Goal: Transaction & Acquisition: Download file/media

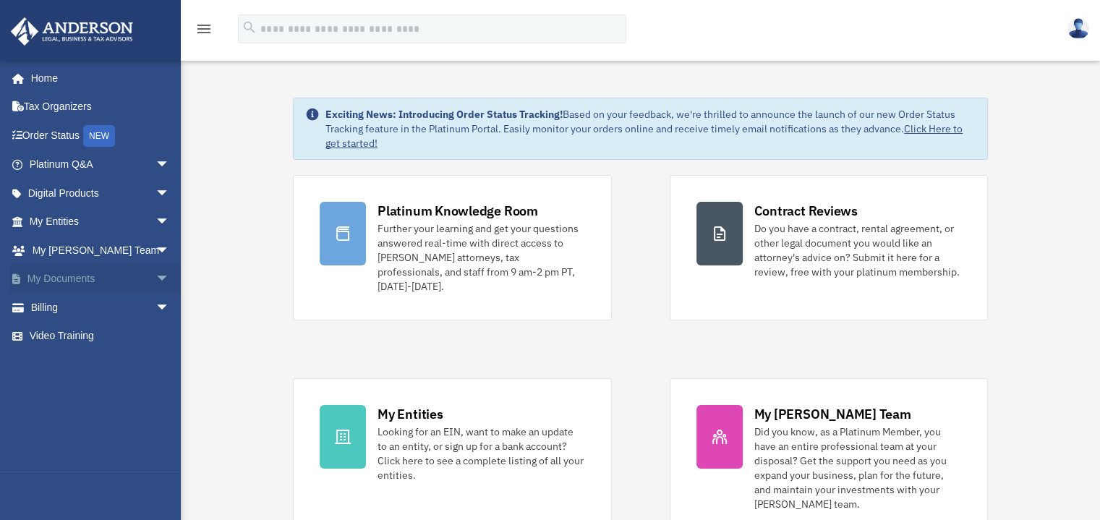
click at [155, 275] on span "arrow_drop_down" at bounding box center [169, 280] width 29 height 30
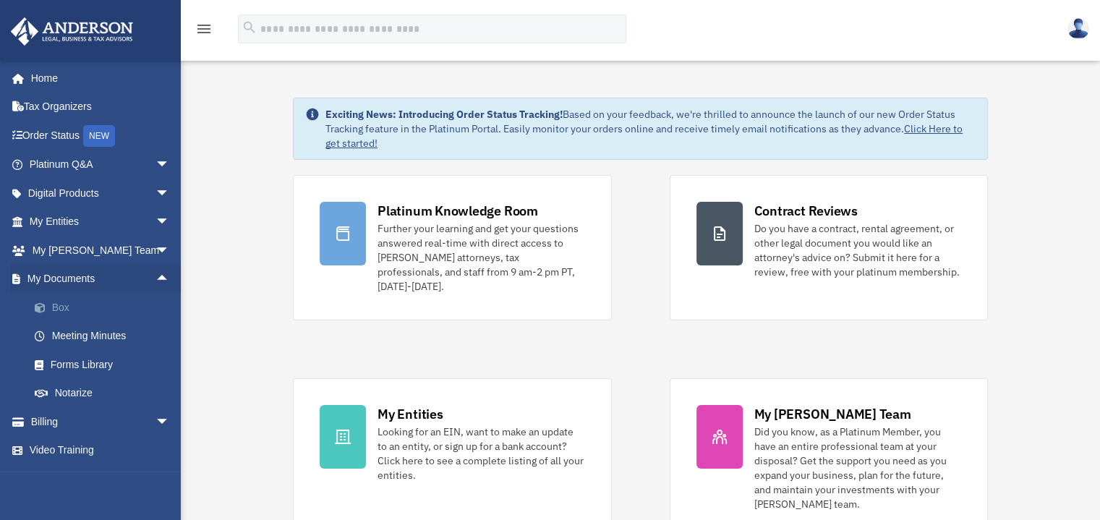
click at [62, 307] on link "Box" at bounding box center [105, 307] width 171 height 29
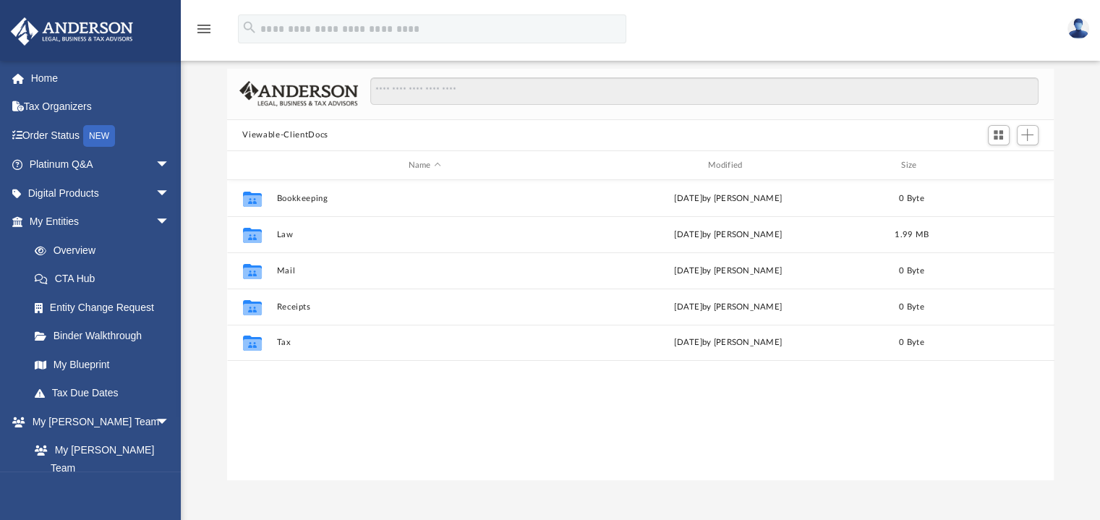
scroll to position [69, 0]
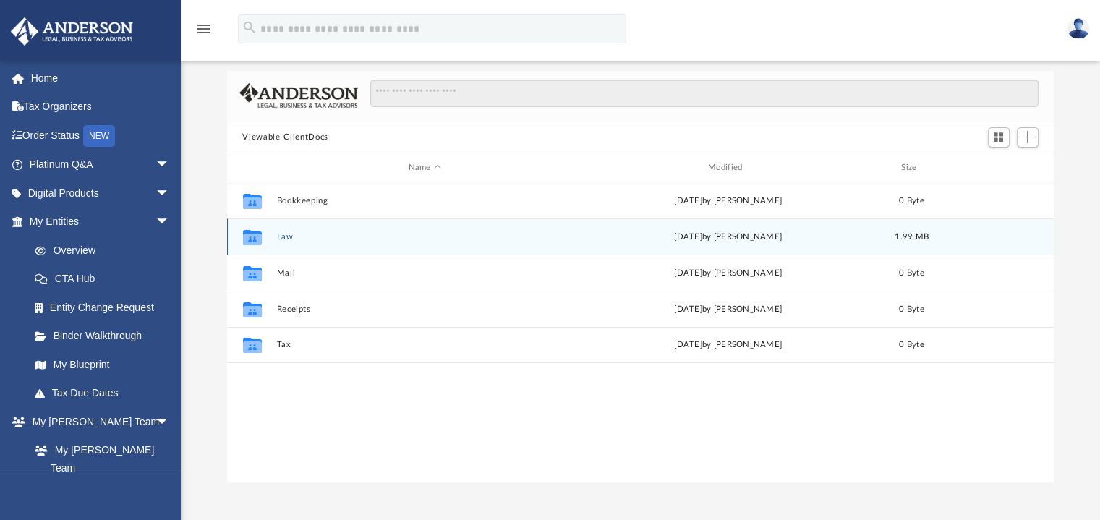
click at [252, 236] on icon "grid" at bounding box center [251, 240] width 19 height 12
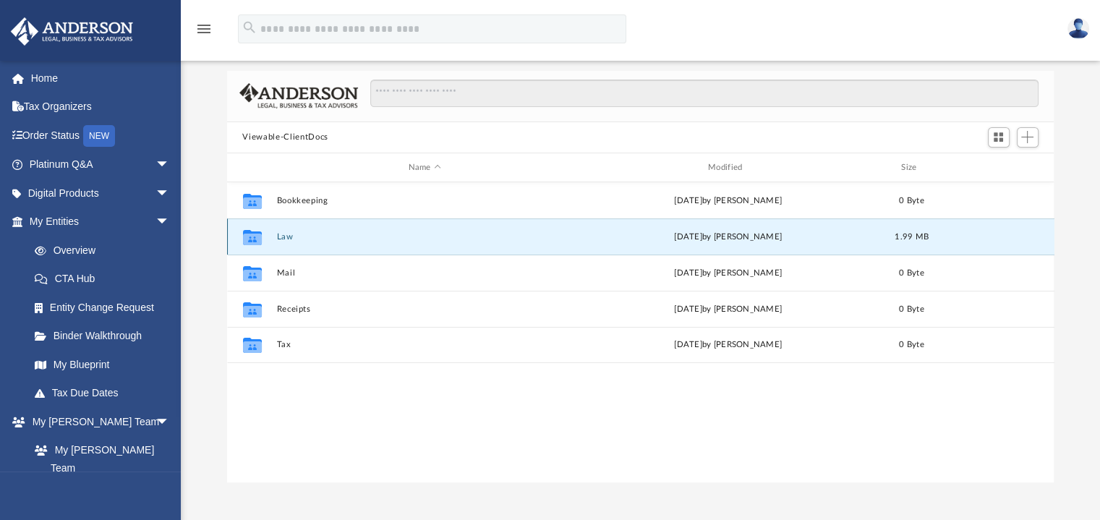
click at [255, 237] on icon "grid" at bounding box center [251, 240] width 19 height 12
click at [249, 236] on icon "grid" at bounding box center [251, 240] width 19 height 12
click at [281, 236] on button "Law" at bounding box center [424, 236] width 296 height 9
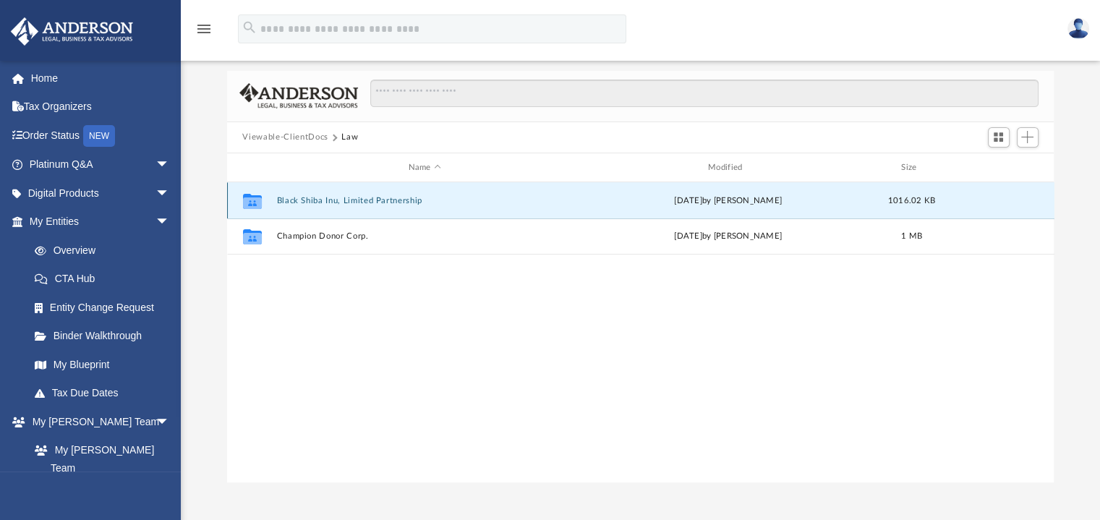
click at [290, 200] on button "Black Shiba Inu, Limited Partnership" at bounding box center [424, 200] width 296 height 9
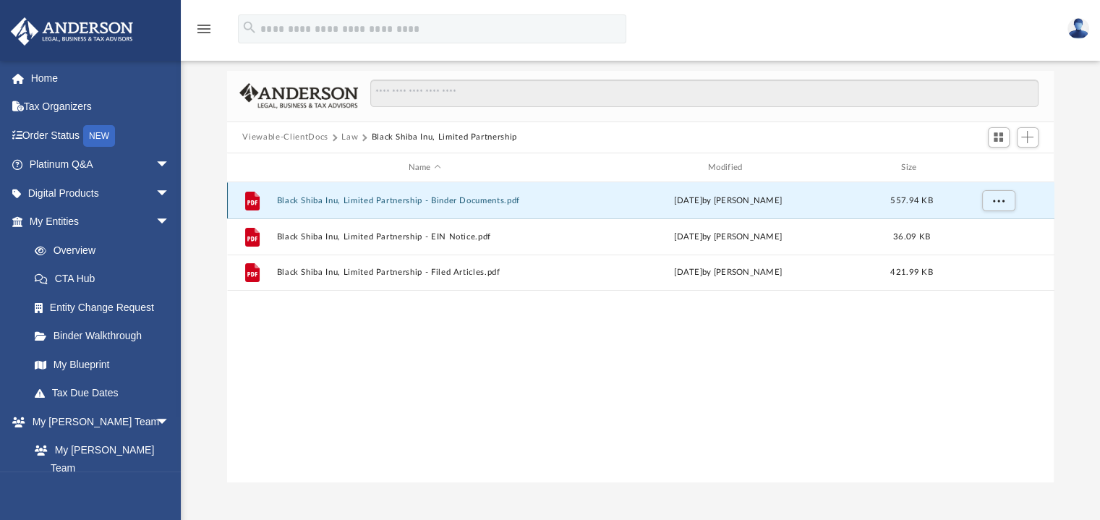
click at [290, 200] on button "Black Shiba Inu, Limited Partnership - Binder Documents.pdf" at bounding box center [424, 200] width 296 height 9
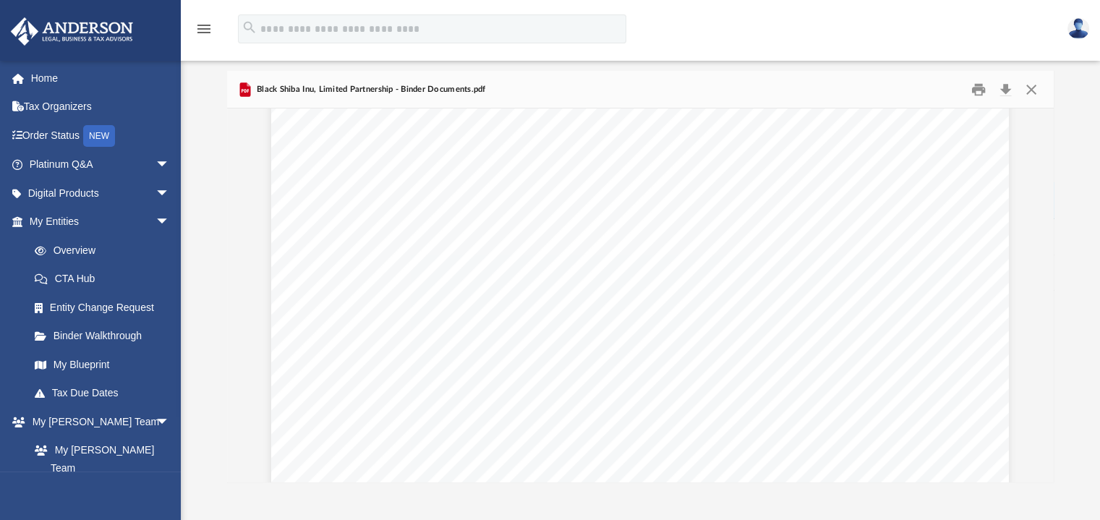
scroll to position [1141, 0]
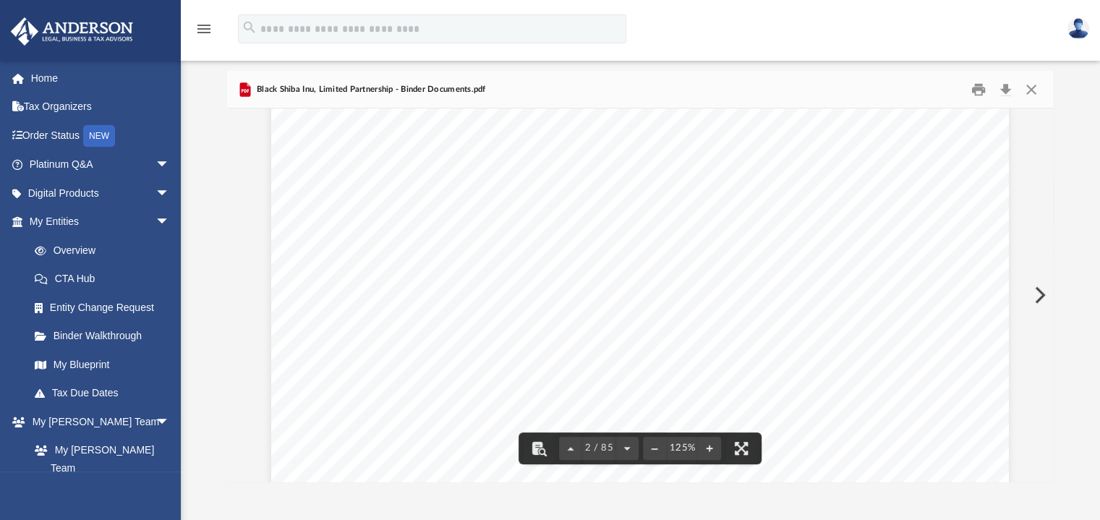
click at [298, 277] on div "Overview of Black Shiba Inu, Limited Partnership Entity Formation Information S…" at bounding box center [640, 431] width 738 height 955
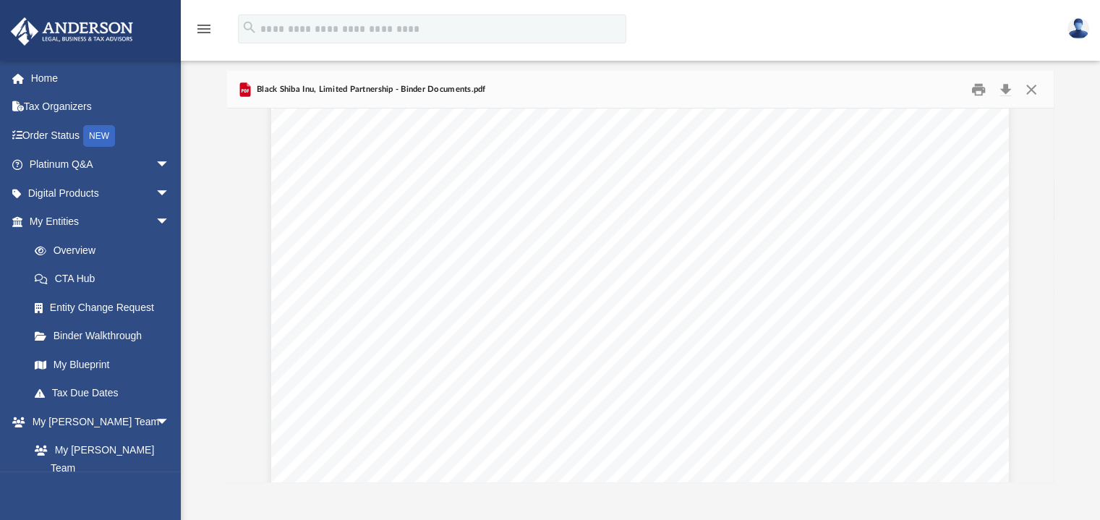
scroll to position [1516, 0]
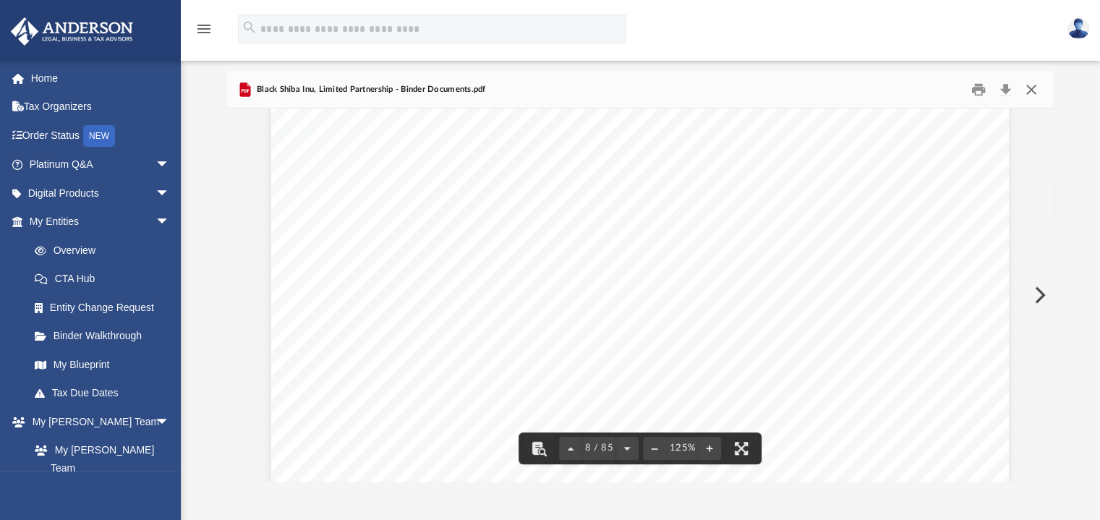
click at [1035, 87] on button "Close" at bounding box center [1031, 89] width 26 height 22
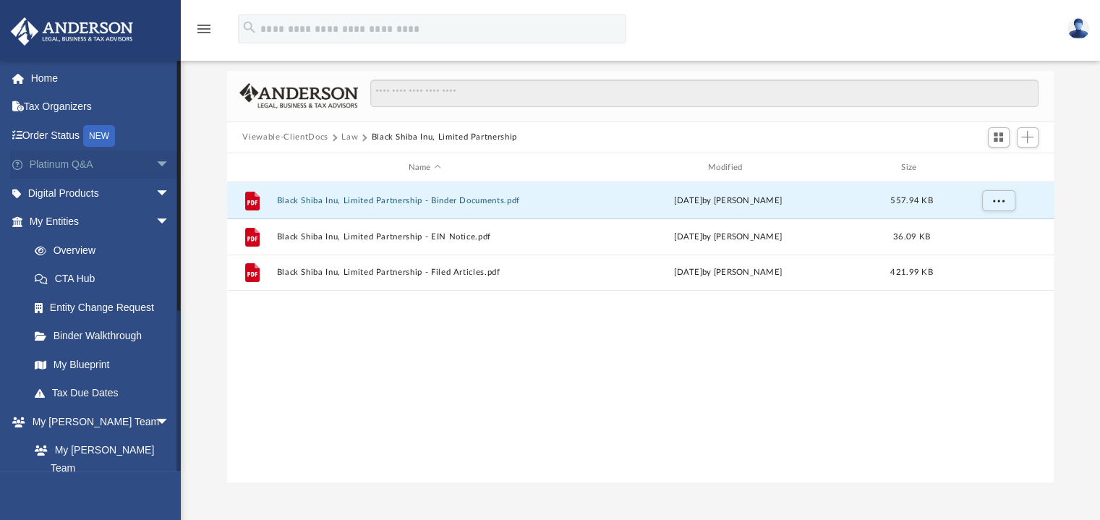
click at [155, 161] on span "arrow_drop_down" at bounding box center [169, 165] width 29 height 30
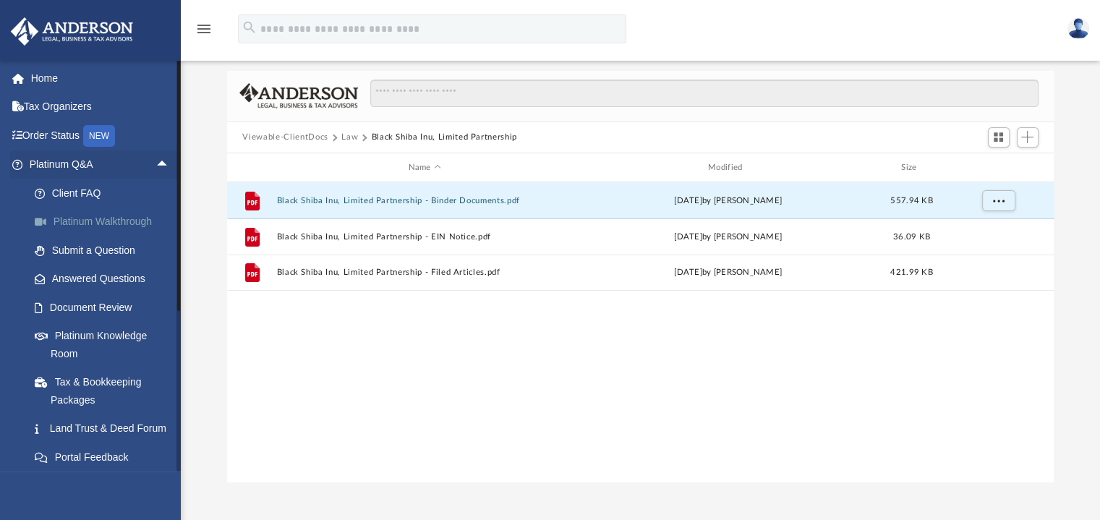
click at [124, 220] on link "Platinum Walkthrough" at bounding box center [105, 222] width 171 height 29
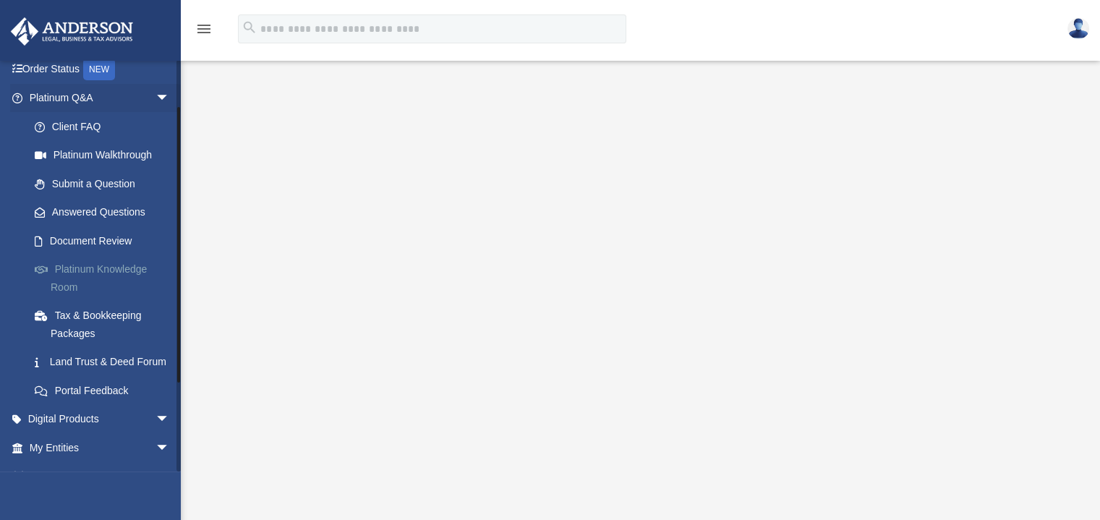
scroll to position [67, 0]
click at [155, 95] on span "arrow_drop_down" at bounding box center [169, 99] width 29 height 30
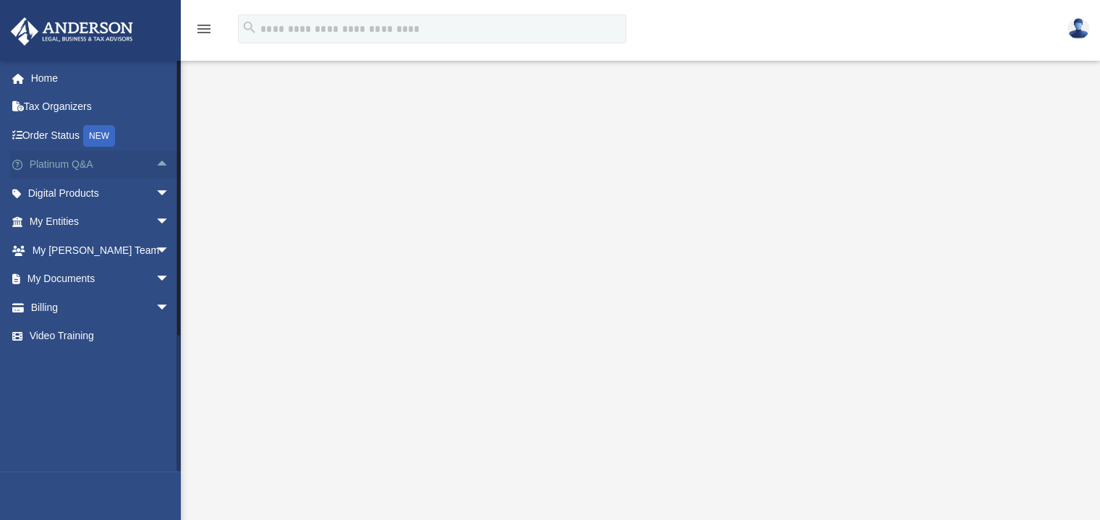
scroll to position [0, 0]
click at [155, 191] on span "arrow_drop_down" at bounding box center [169, 194] width 29 height 30
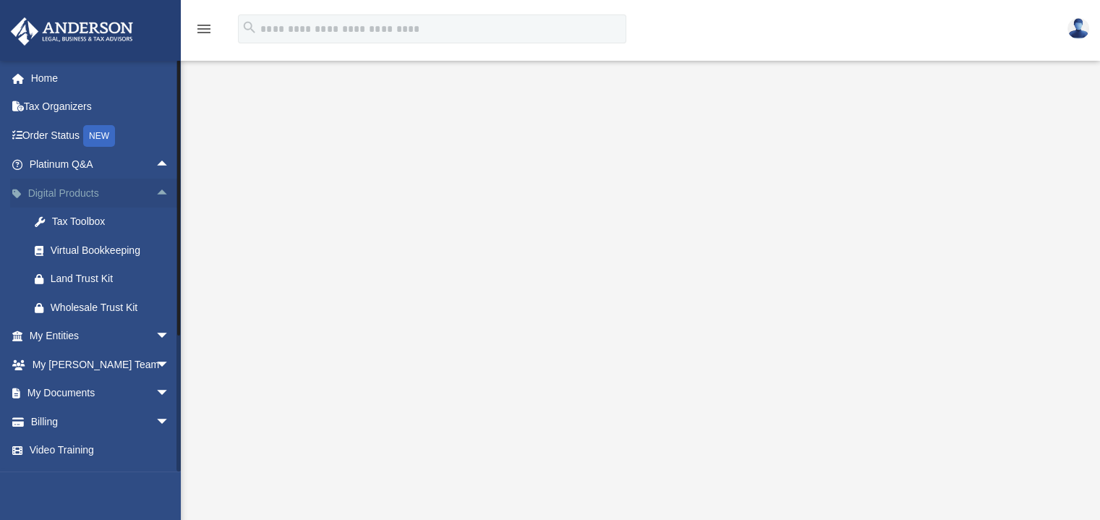
click at [155, 192] on span "arrow_drop_up" at bounding box center [169, 194] width 29 height 30
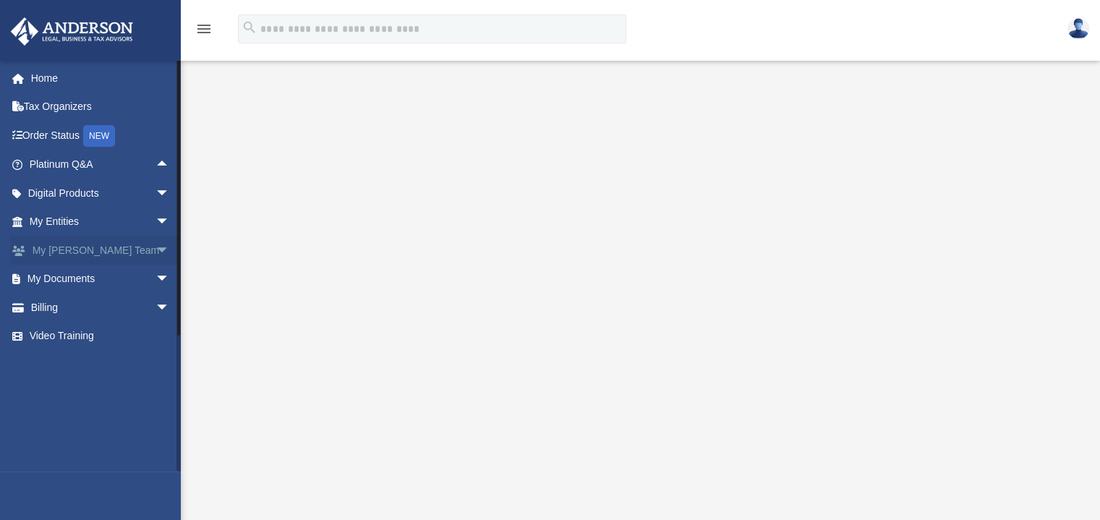
click at [155, 248] on span "arrow_drop_down" at bounding box center [169, 251] width 29 height 30
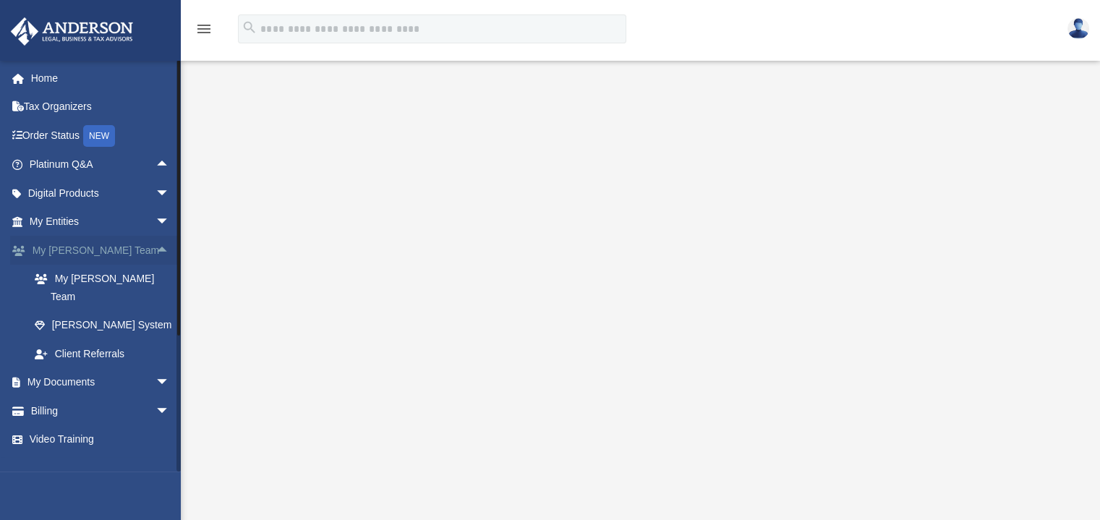
click at [155, 248] on span "arrow_drop_up" at bounding box center [169, 251] width 29 height 30
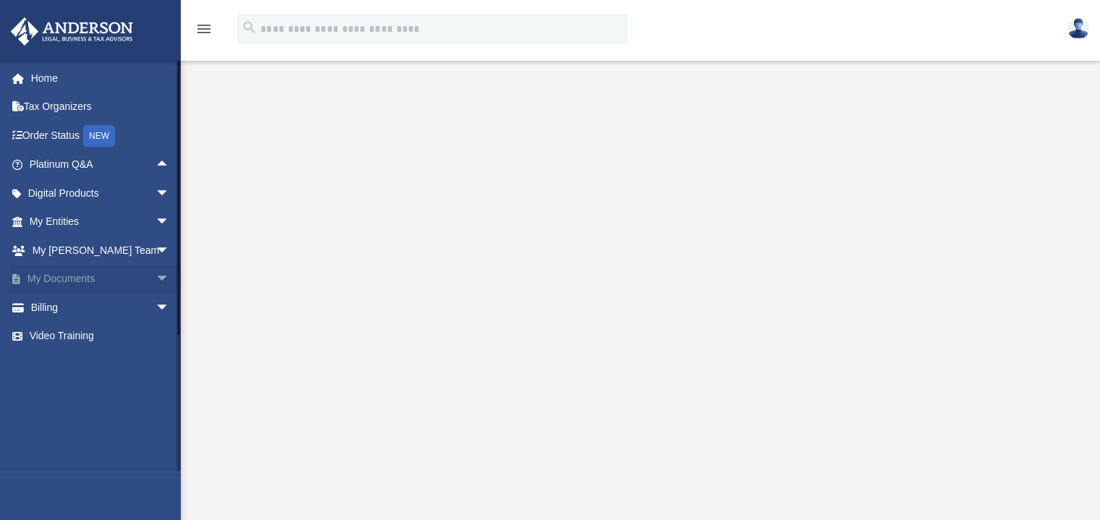
click at [155, 278] on span "arrow_drop_down" at bounding box center [169, 280] width 29 height 30
click at [155, 276] on span "arrow_drop_up" at bounding box center [169, 280] width 29 height 30
click at [155, 219] on span "arrow_drop_down" at bounding box center [169, 223] width 29 height 30
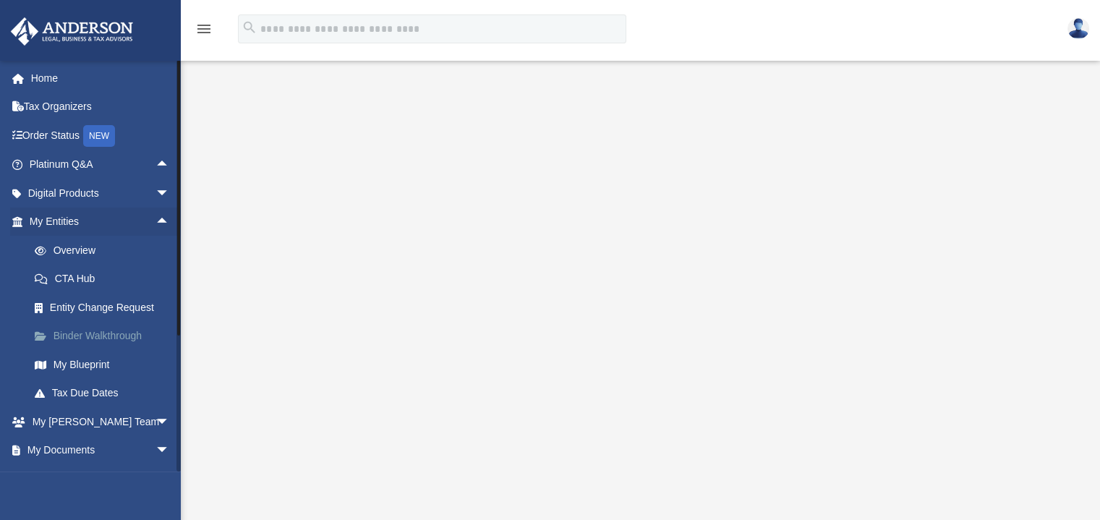
click at [119, 335] on link "Binder Walkthrough" at bounding box center [105, 336] width 171 height 29
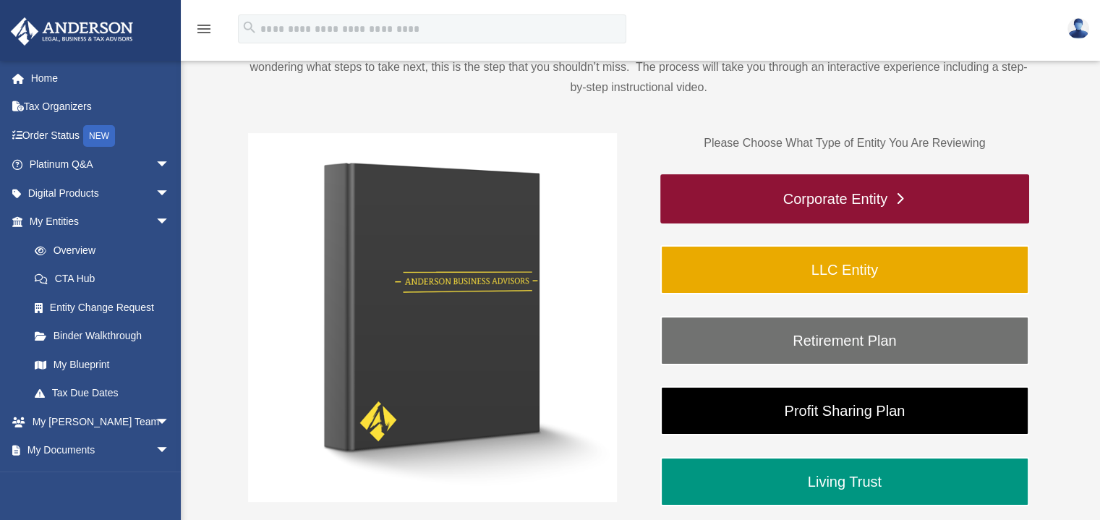
scroll to position [161, 0]
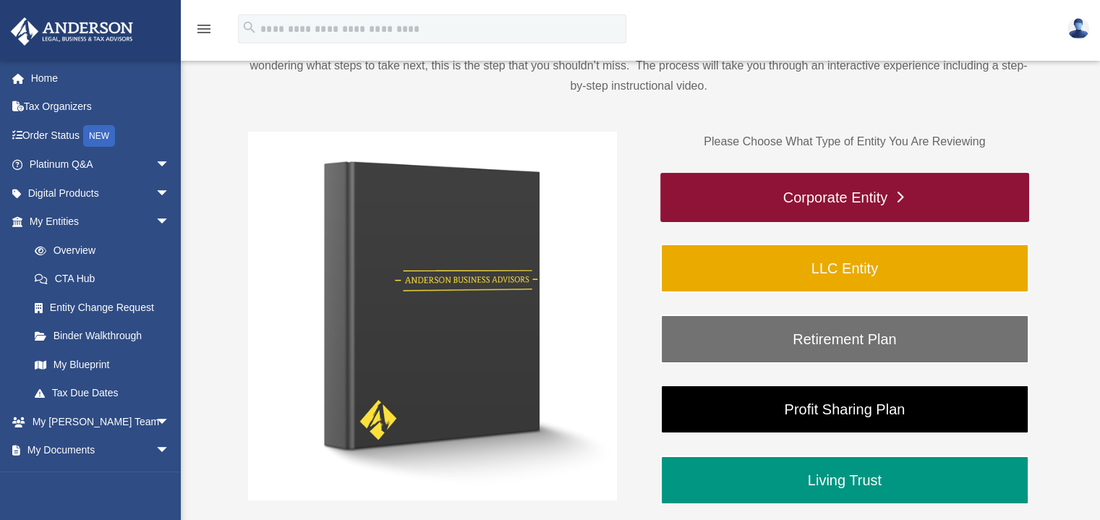
click at [888, 247] on link "LLC Entity" at bounding box center [844, 268] width 369 height 49
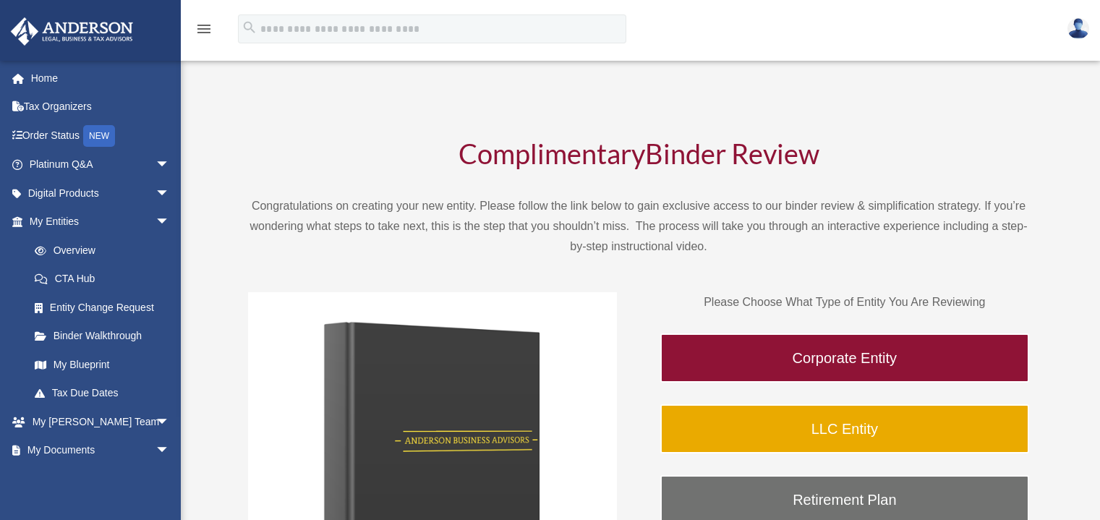
scroll to position [161, 0]
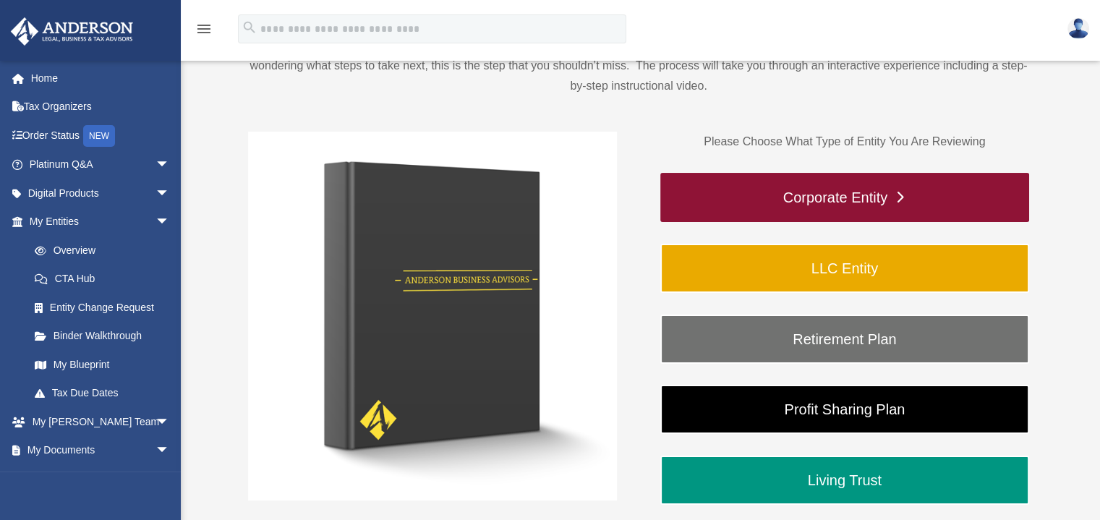
click at [908, 192] on link "Corporate Entity" at bounding box center [844, 197] width 369 height 49
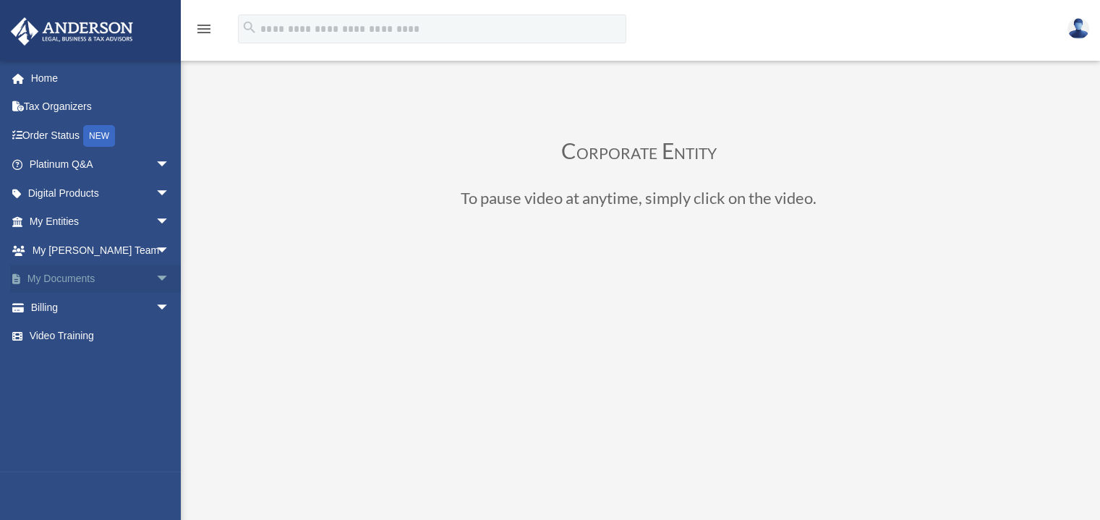
click at [155, 274] on span "arrow_drop_down" at bounding box center [169, 280] width 29 height 30
click at [155, 274] on span "arrow_drop_up" at bounding box center [169, 280] width 29 height 30
click at [155, 222] on span "arrow_drop_down" at bounding box center [169, 223] width 29 height 30
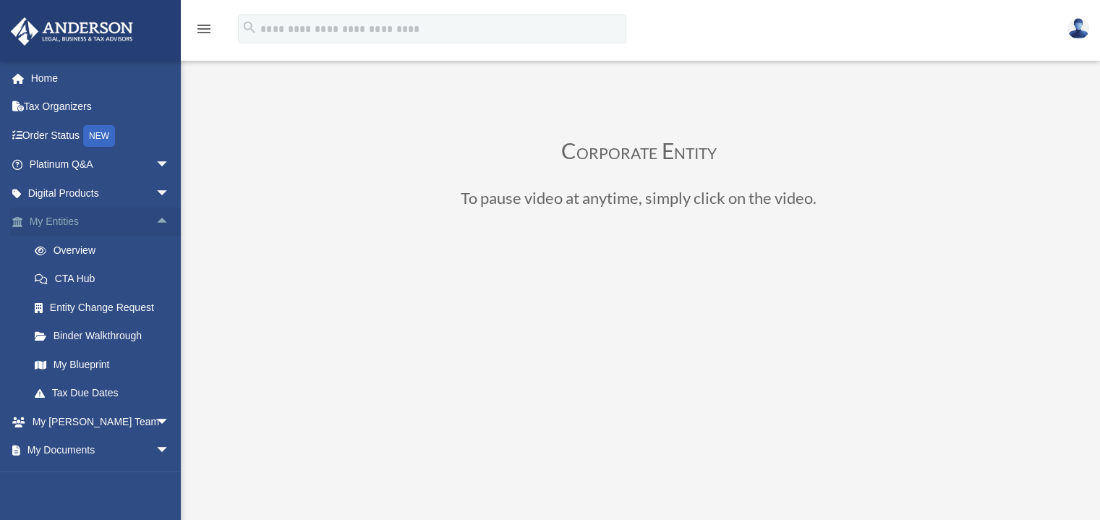
click at [155, 222] on span "arrow_drop_up" at bounding box center [169, 223] width 29 height 30
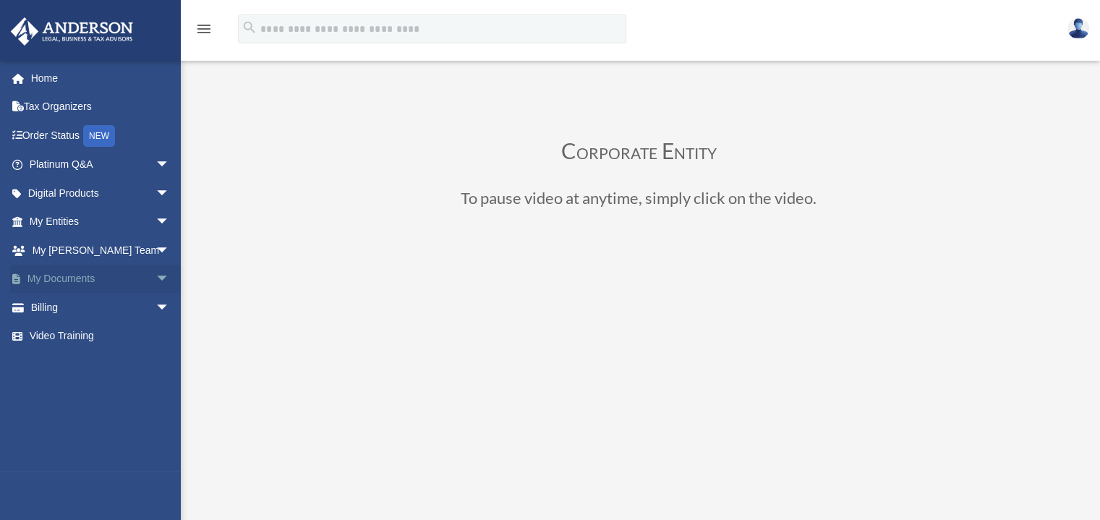
click at [155, 277] on span "arrow_drop_down" at bounding box center [169, 280] width 29 height 30
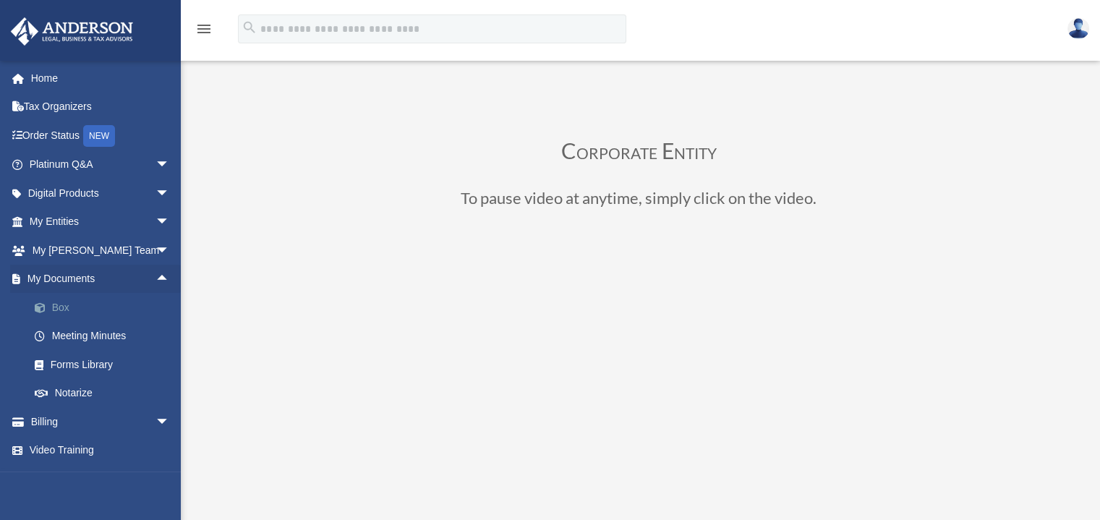
click at [58, 306] on link "Box" at bounding box center [105, 307] width 171 height 29
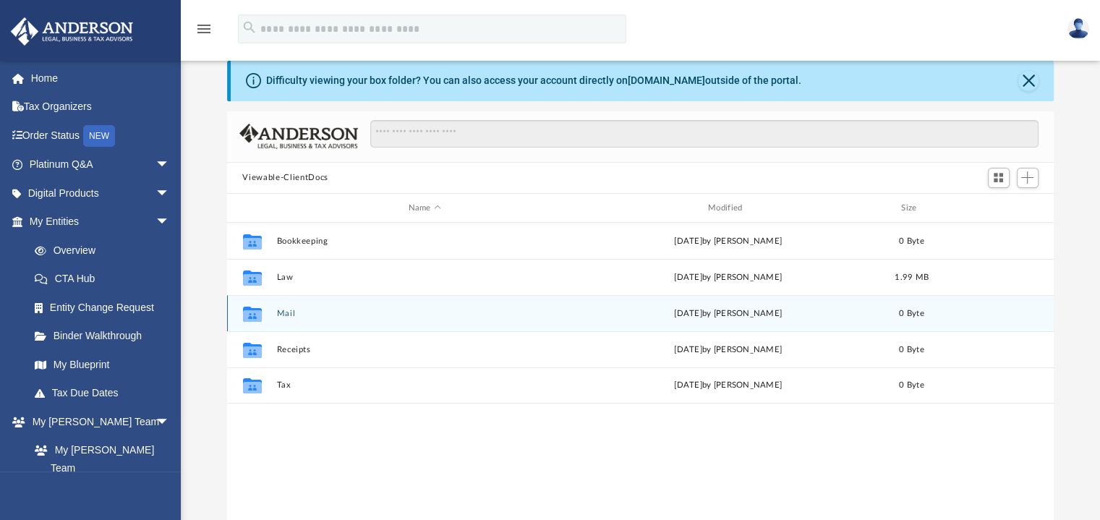
scroll to position [32, 0]
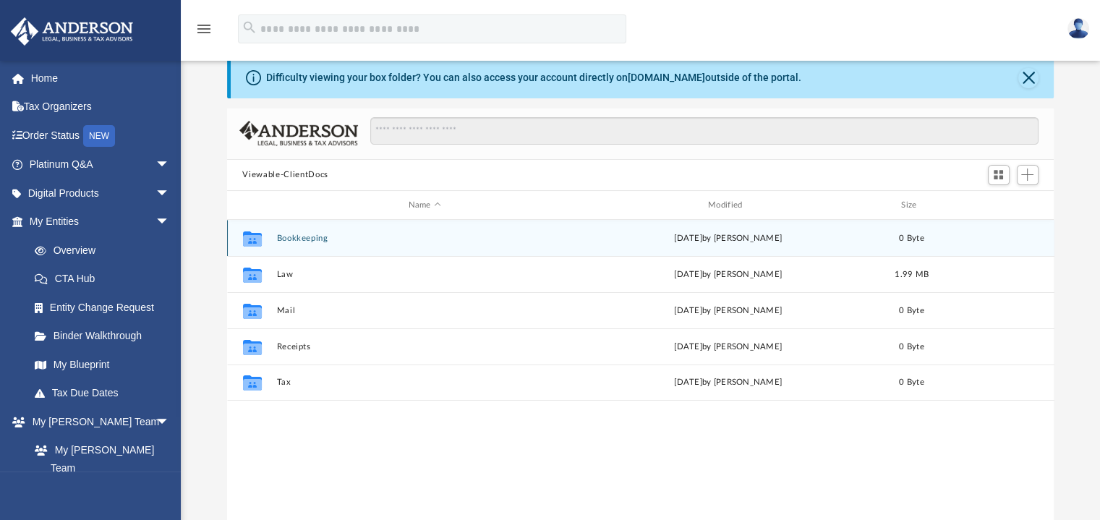
click at [252, 241] on icon "grid" at bounding box center [251, 241] width 19 height 12
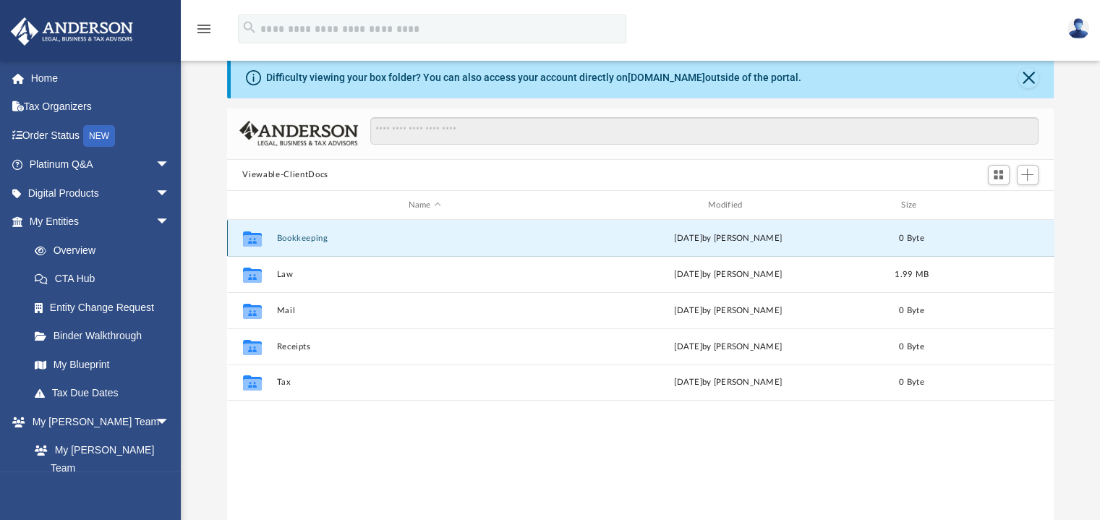
click at [255, 239] on icon "grid" at bounding box center [251, 241] width 19 height 12
click at [304, 241] on button "Bookkeeping" at bounding box center [424, 238] width 296 height 9
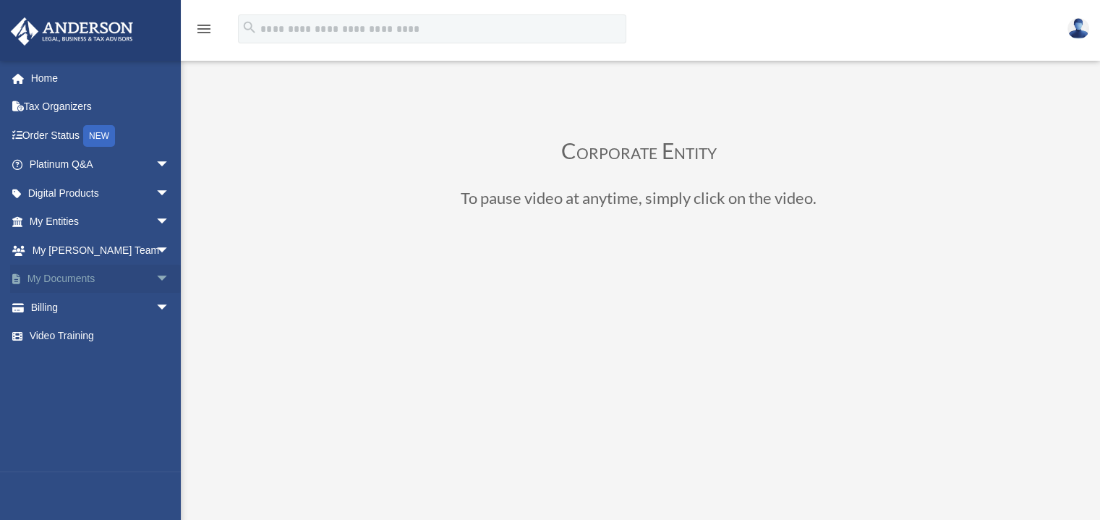
click at [155, 276] on span "arrow_drop_down" at bounding box center [169, 280] width 29 height 30
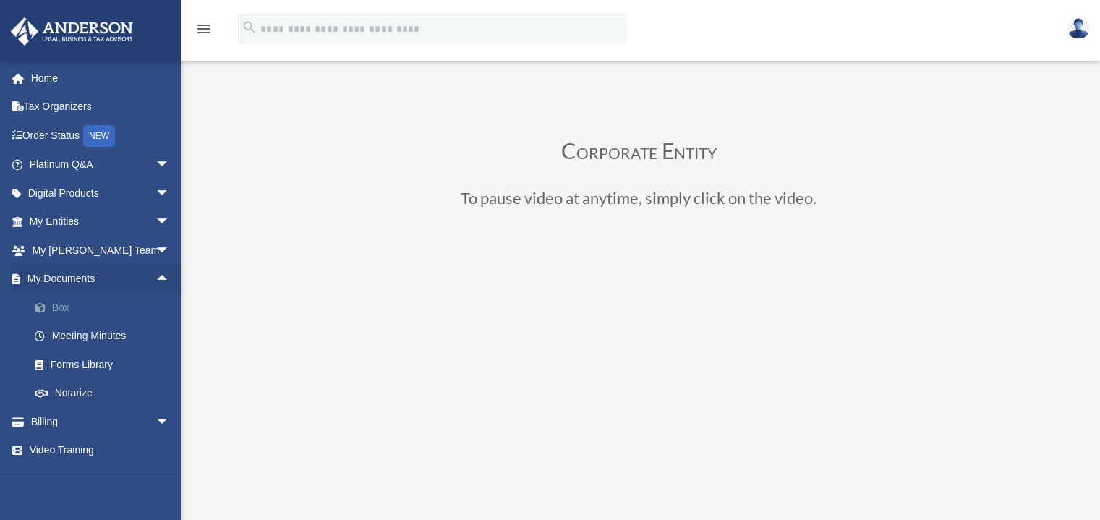
click at [55, 303] on link "Box" at bounding box center [105, 307] width 171 height 29
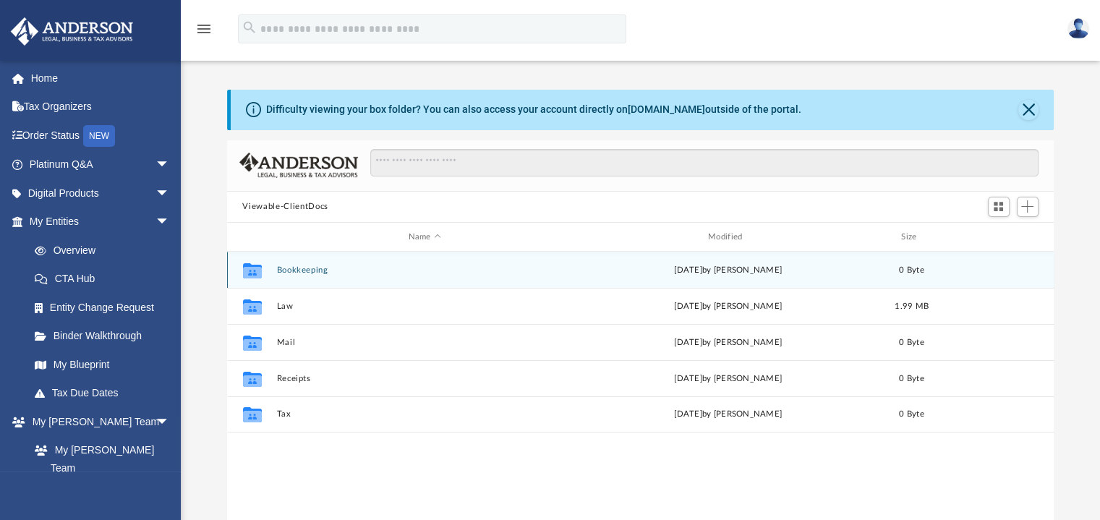
scroll to position [317, 816]
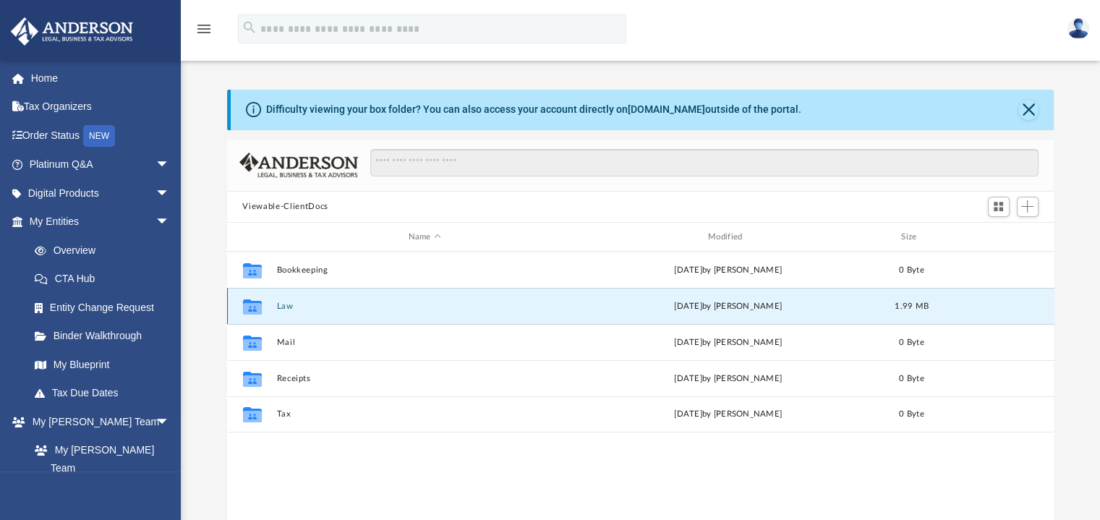
click at [286, 309] on button "Law" at bounding box center [424, 306] width 296 height 9
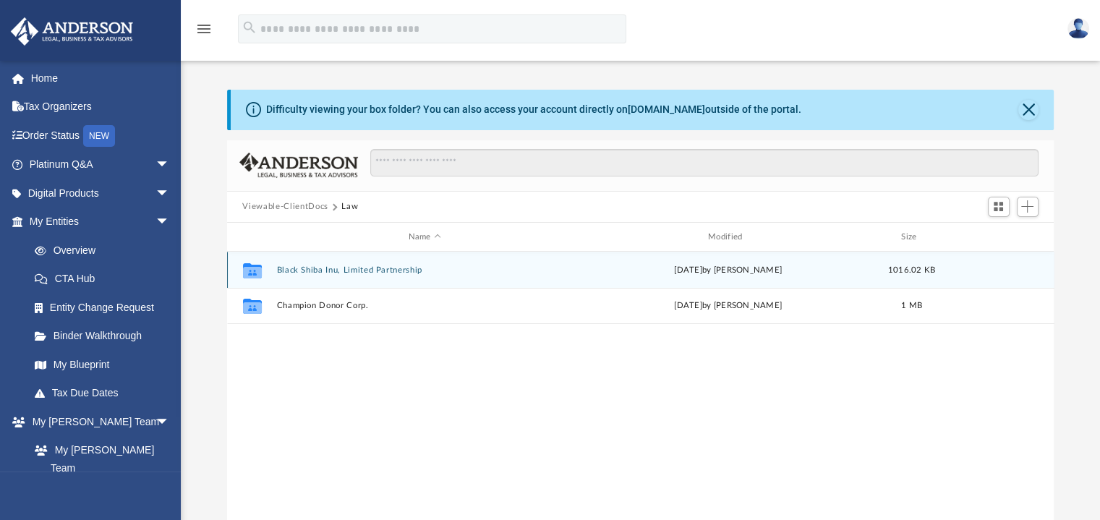
click at [358, 268] on button "Black Shiba Inu, Limited Partnership" at bounding box center [424, 269] width 296 height 9
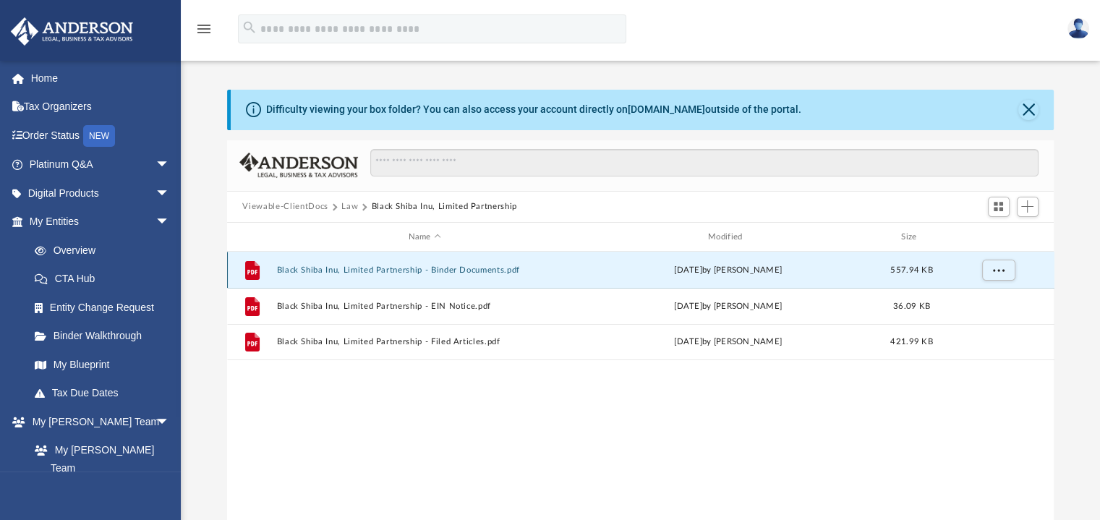
click at [407, 270] on button "Black Shiba Inu, Limited Partnership - Binder Documents.pdf" at bounding box center [424, 269] width 296 height 9
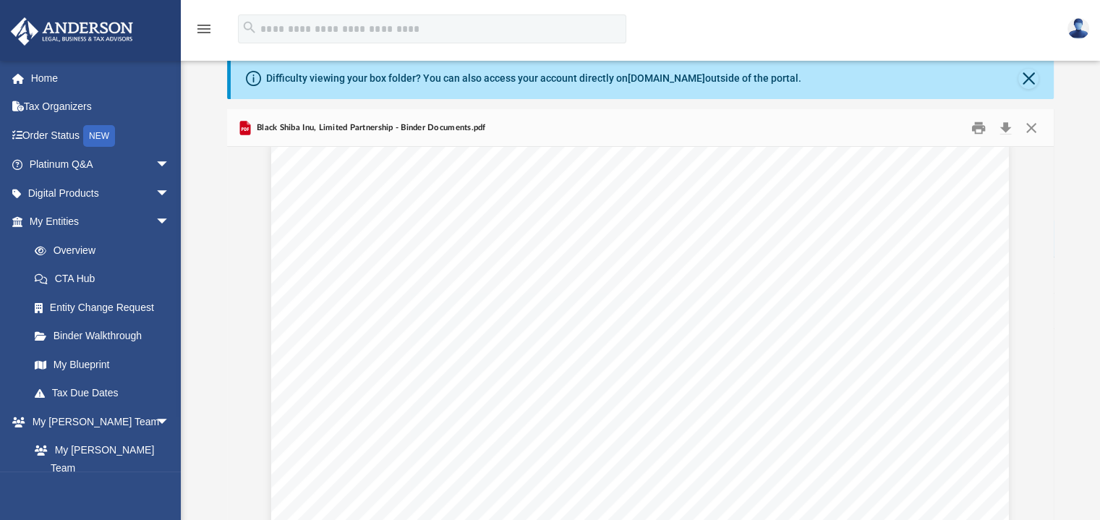
scroll to position [0, 0]
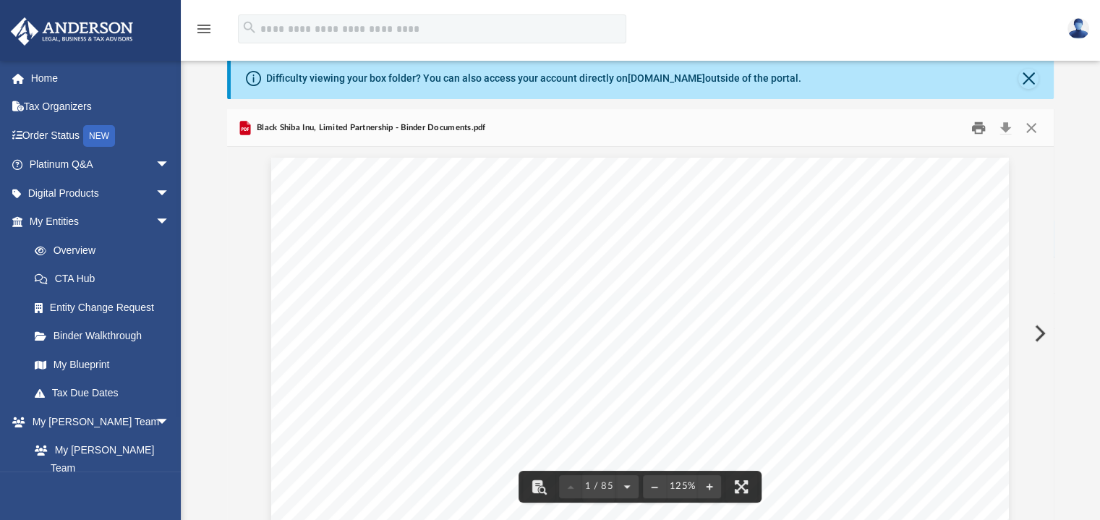
click at [978, 127] on button "Print" at bounding box center [978, 127] width 29 height 22
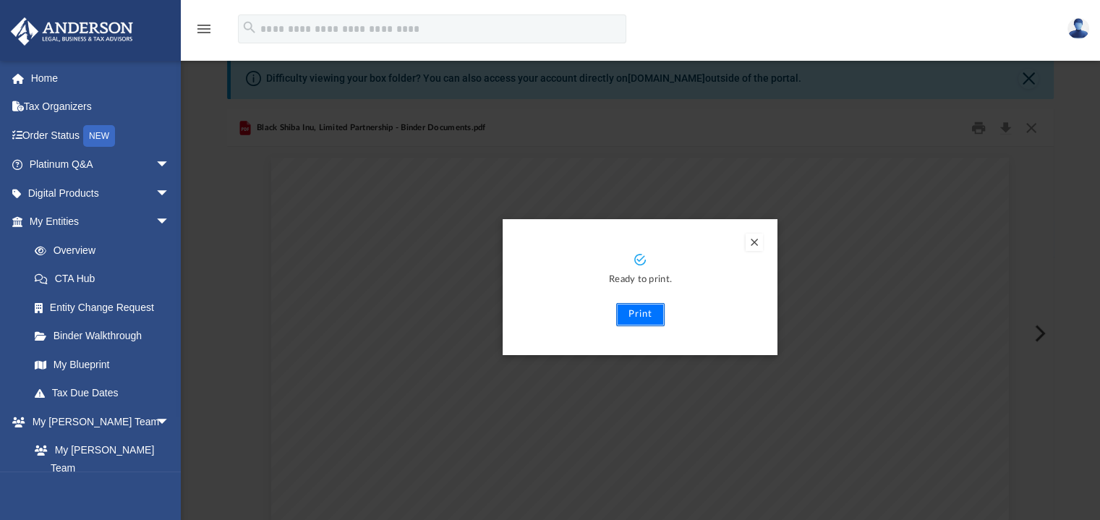
click at [639, 316] on button "Print" at bounding box center [640, 314] width 48 height 23
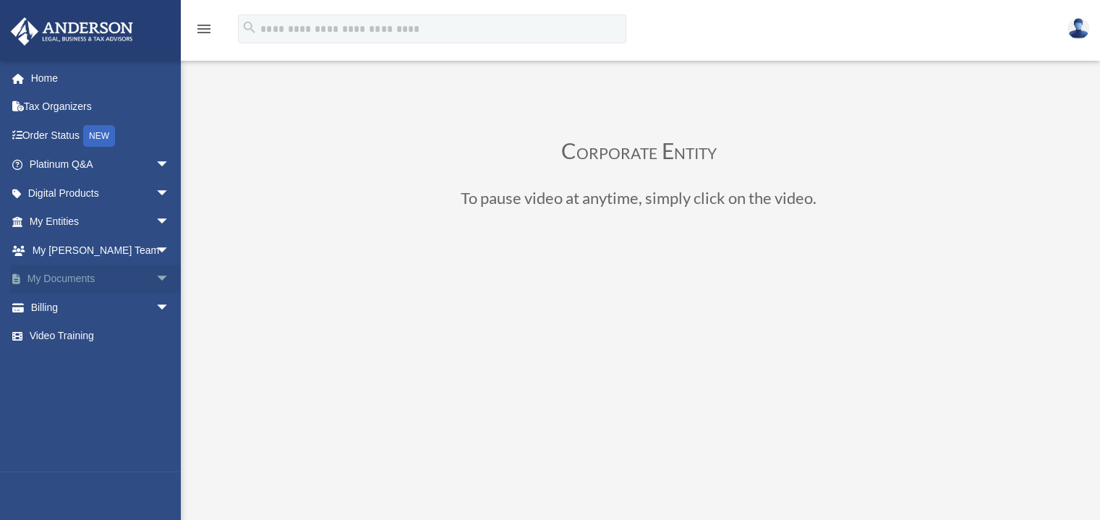
click at [155, 277] on span "arrow_drop_down" at bounding box center [169, 280] width 29 height 30
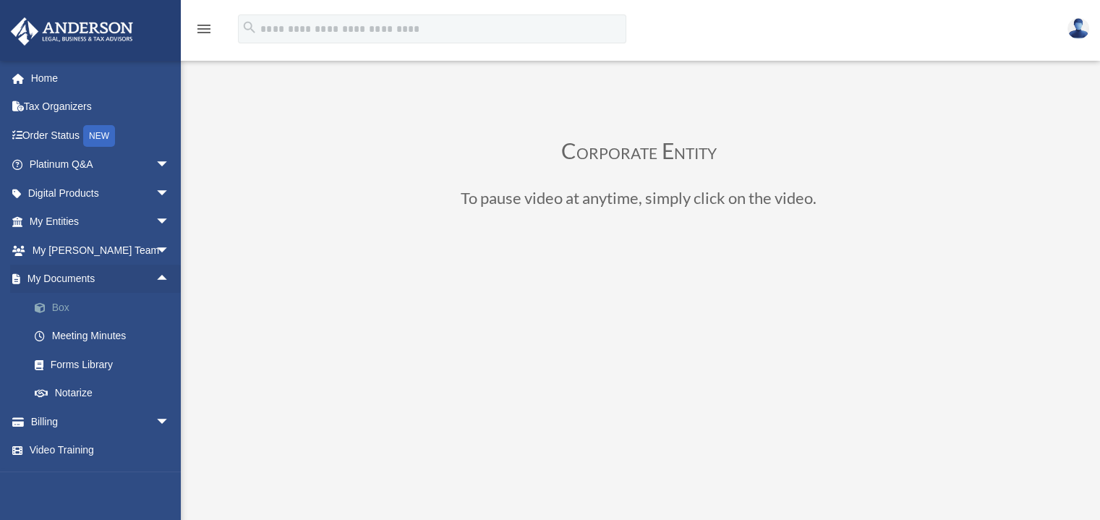
click at [61, 306] on link "Box" at bounding box center [105, 307] width 171 height 29
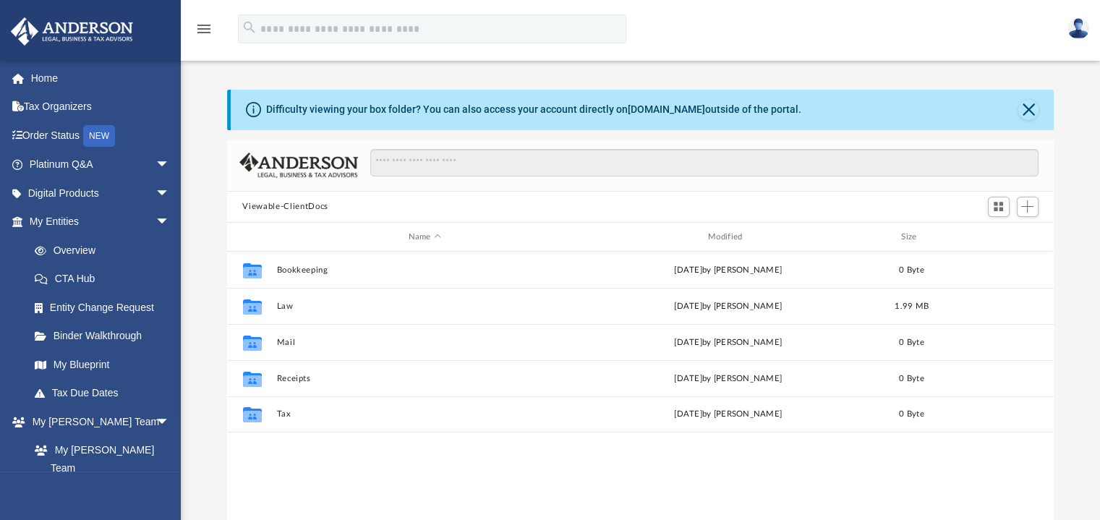
scroll to position [317, 816]
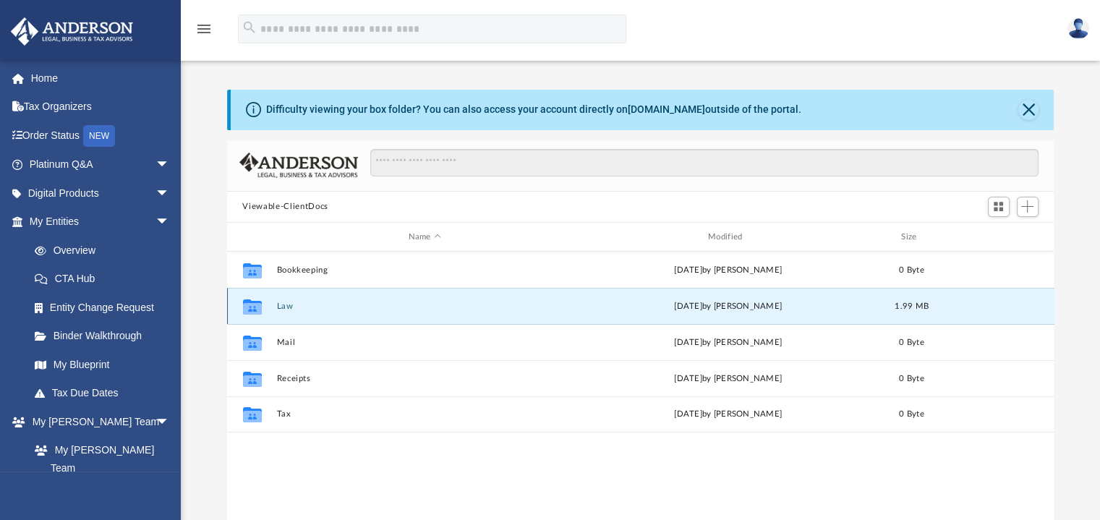
click at [283, 307] on button "Law" at bounding box center [424, 306] width 296 height 9
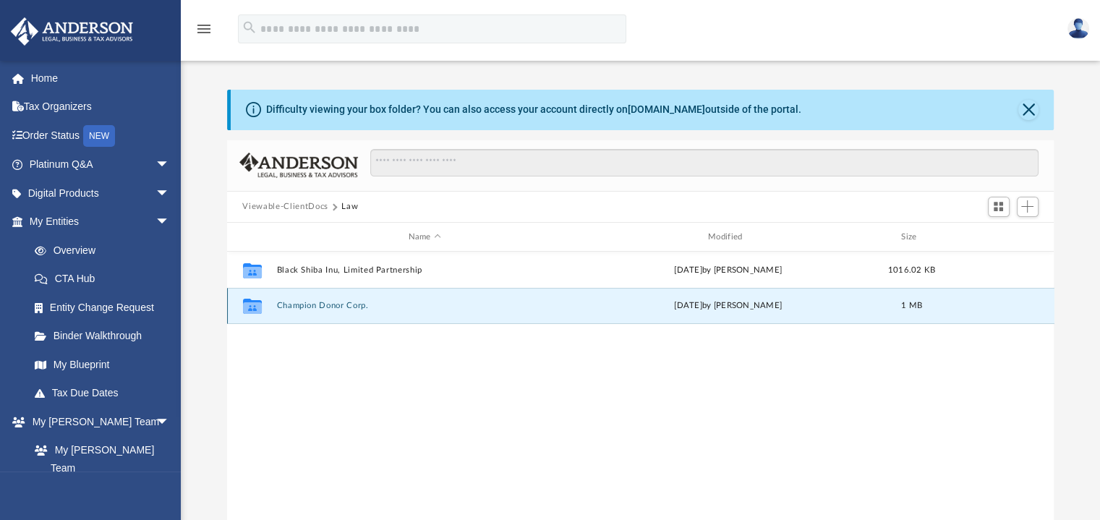
click at [319, 308] on button "Champion Donor Corp." at bounding box center [424, 306] width 296 height 9
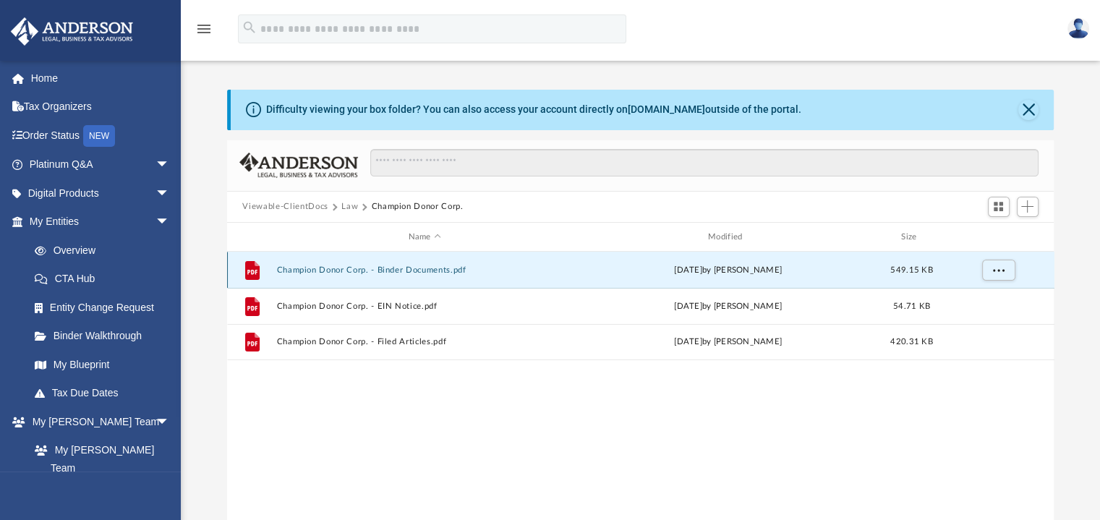
click at [413, 271] on button "Champion Donor Corp. - Binder Documents.pdf" at bounding box center [424, 269] width 296 height 9
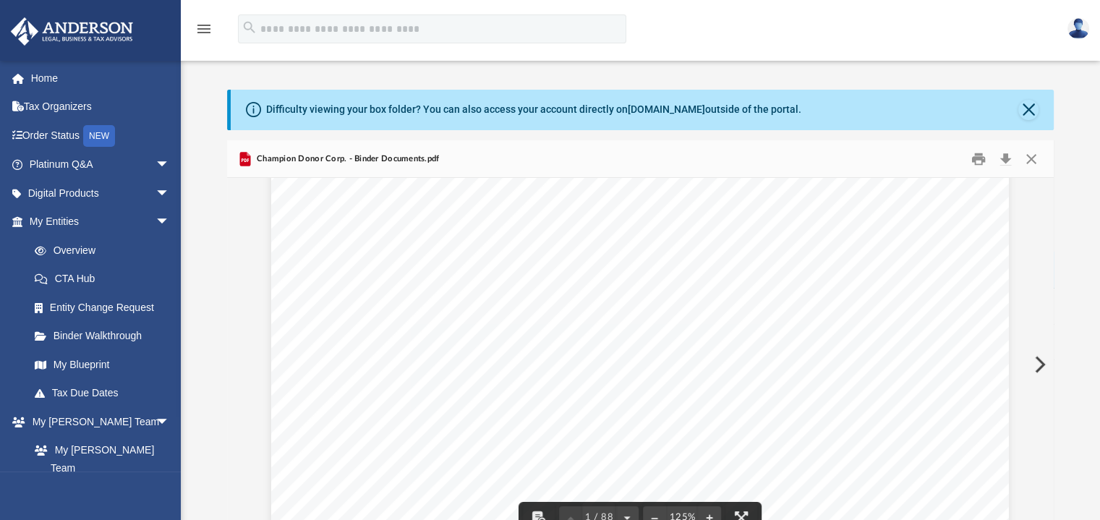
scroll to position [35, 0]
click at [977, 157] on button "Print" at bounding box center [978, 159] width 29 height 22
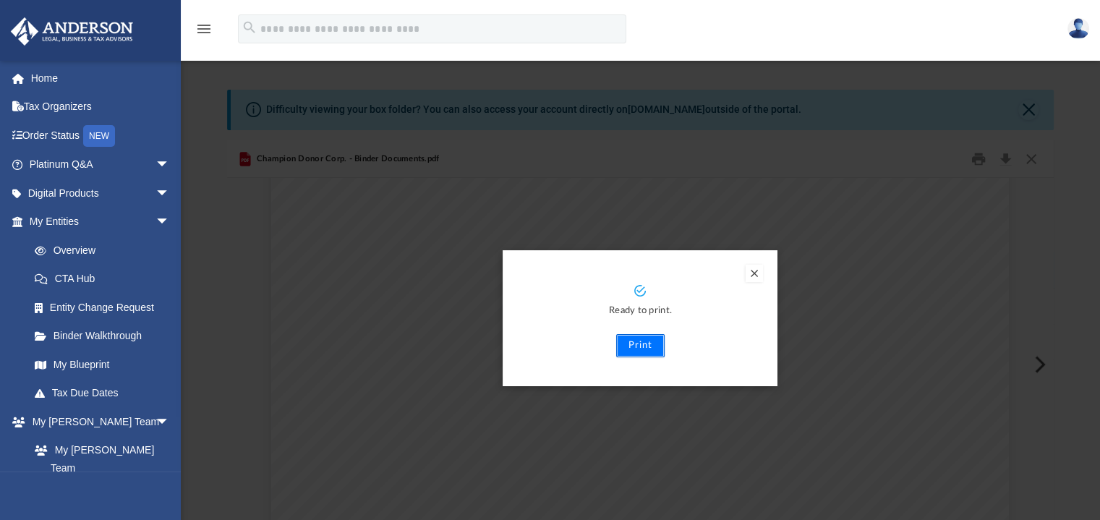
click at [639, 344] on button "Print" at bounding box center [640, 345] width 48 height 23
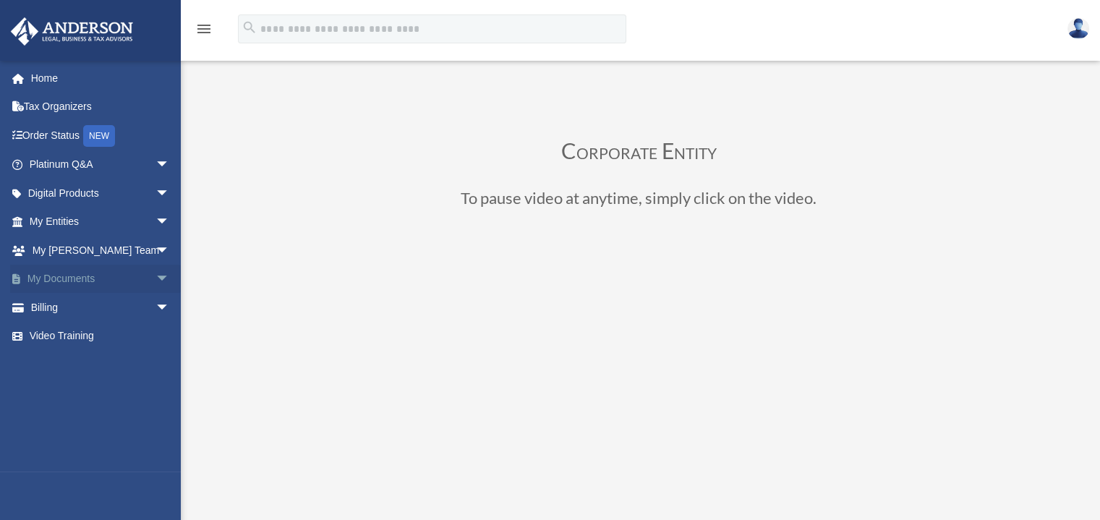
click at [155, 277] on span "arrow_drop_down" at bounding box center [169, 280] width 29 height 30
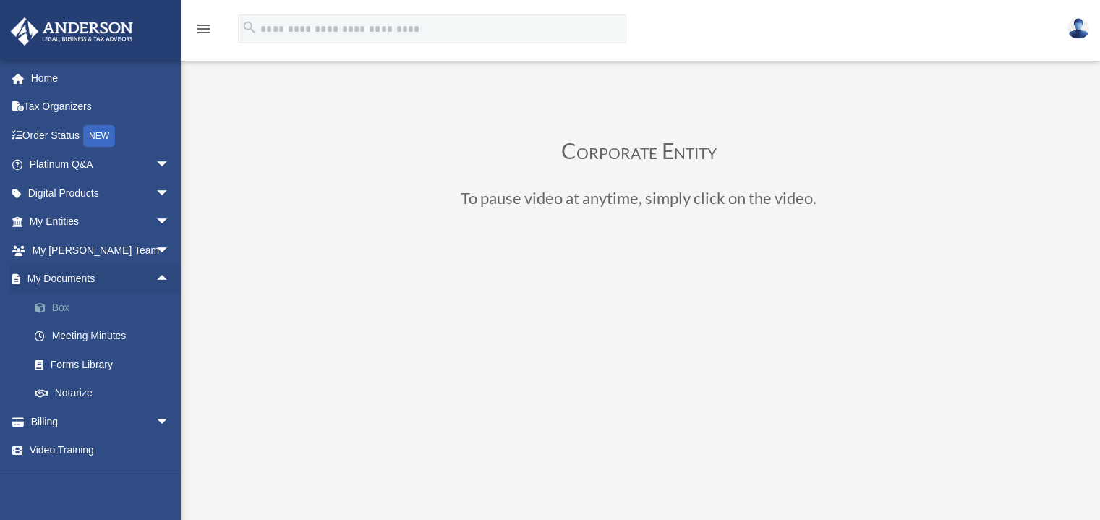
click at [55, 305] on link "Box" at bounding box center [105, 307] width 171 height 29
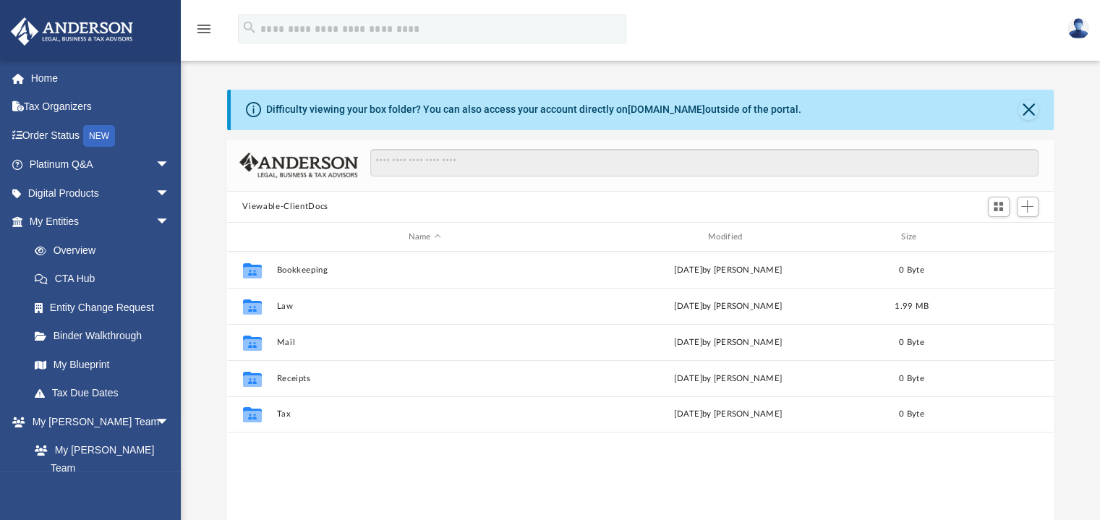
scroll to position [317, 816]
click at [116, 335] on link "Binder Walkthrough" at bounding box center [105, 336] width 171 height 29
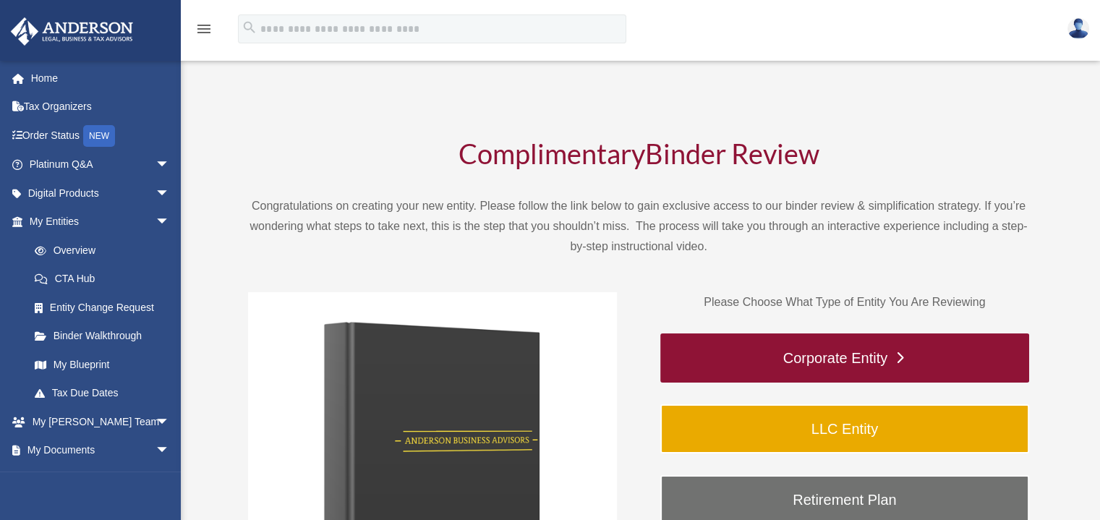
click at [905, 354] on link "Corporate Entity" at bounding box center [844, 357] width 369 height 49
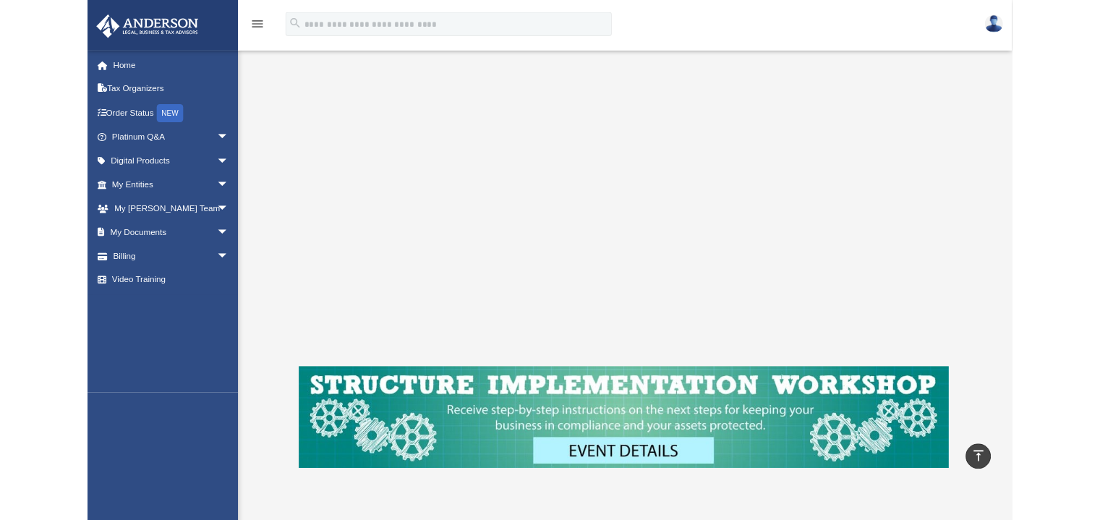
scroll to position [255, 0]
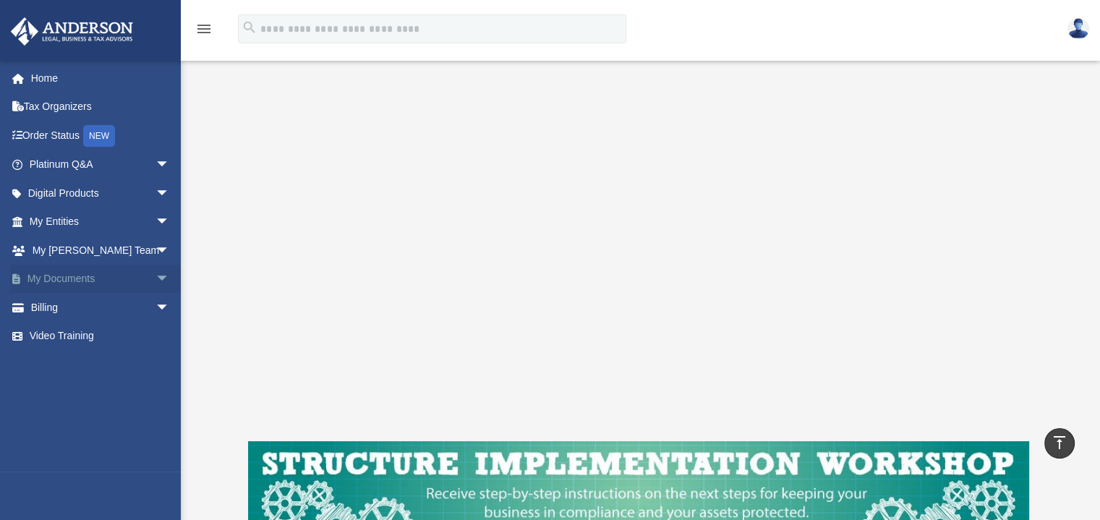
click at [155, 276] on span "arrow_drop_down" at bounding box center [169, 280] width 29 height 30
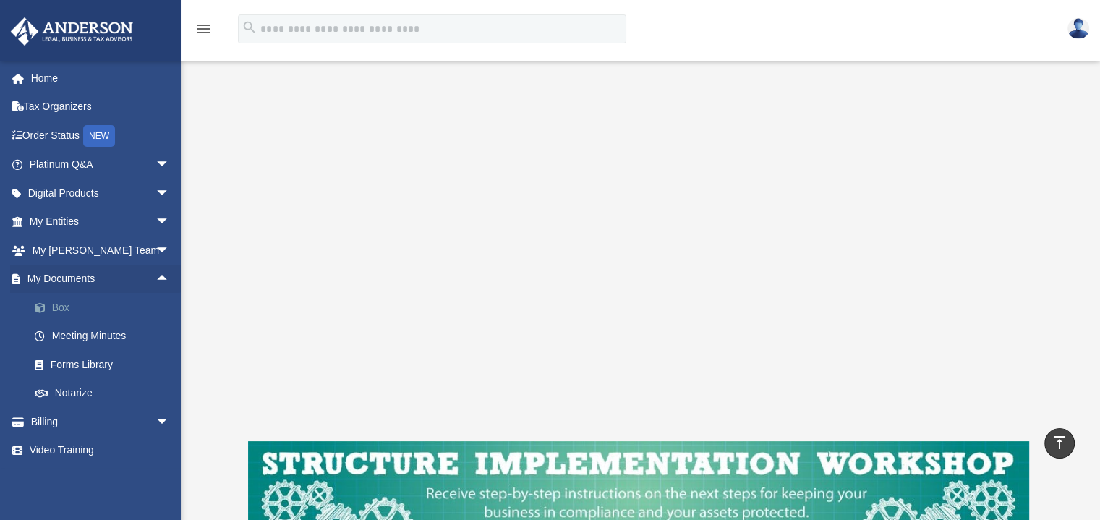
click at [60, 306] on link "Box" at bounding box center [105, 307] width 171 height 29
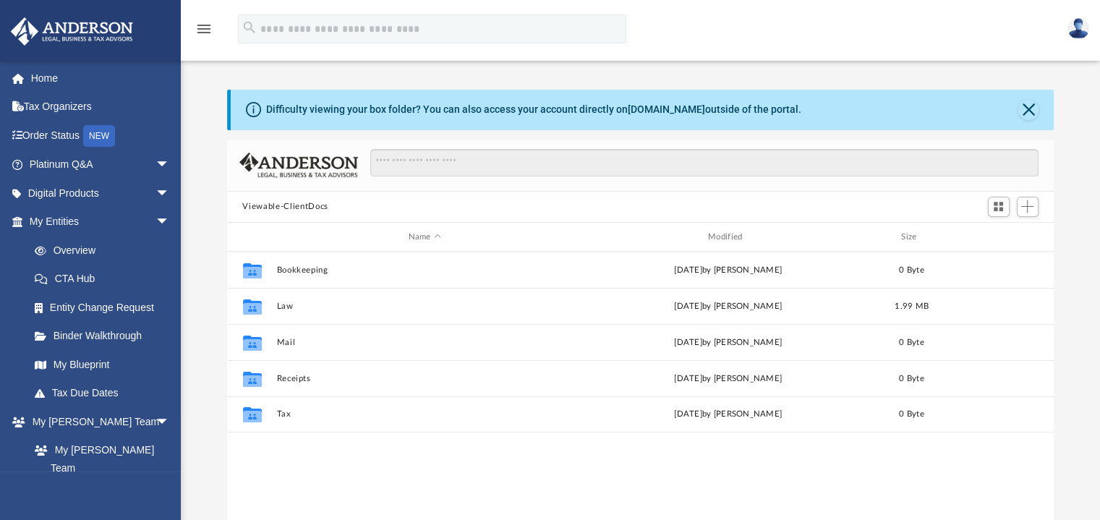
scroll to position [317, 816]
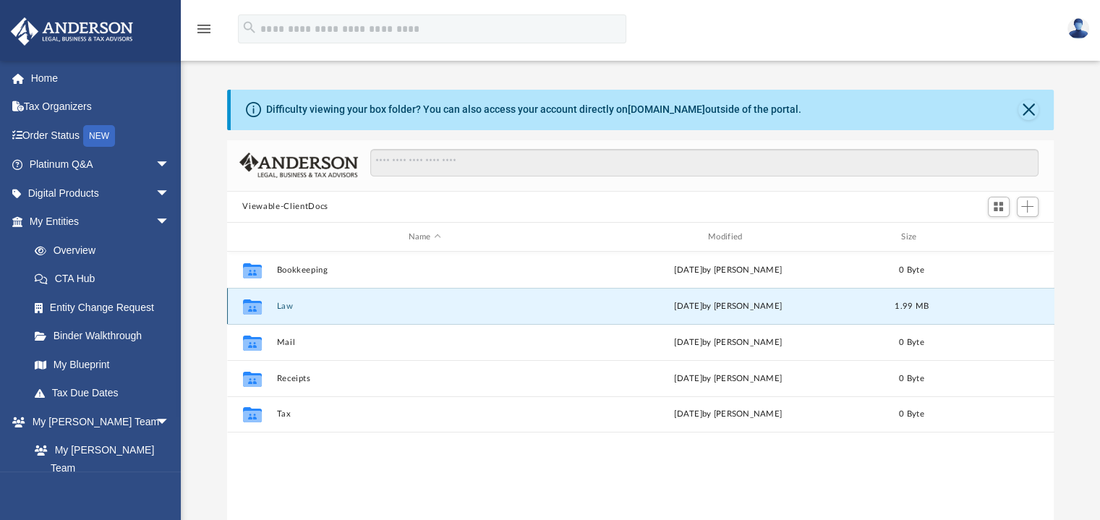
click at [288, 303] on button "Law" at bounding box center [424, 306] width 296 height 9
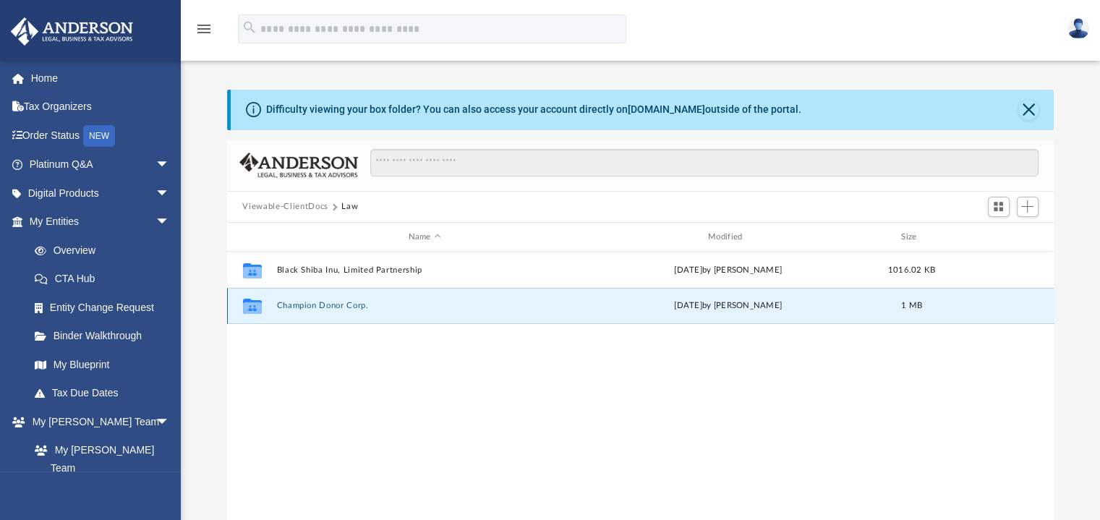
click at [345, 304] on button "Champion Donor Corp." at bounding box center [424, 306] width 296 height 9
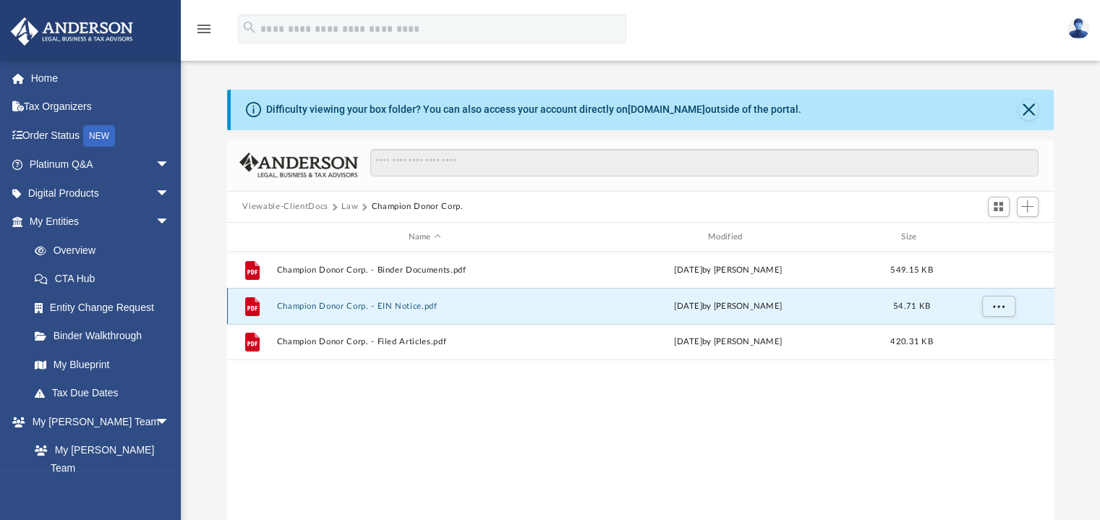
click at [411, 306] on button "Champion Donor Corp. - EIN Notice.pdf" at bounding box center [424, 306] width 296 height 9
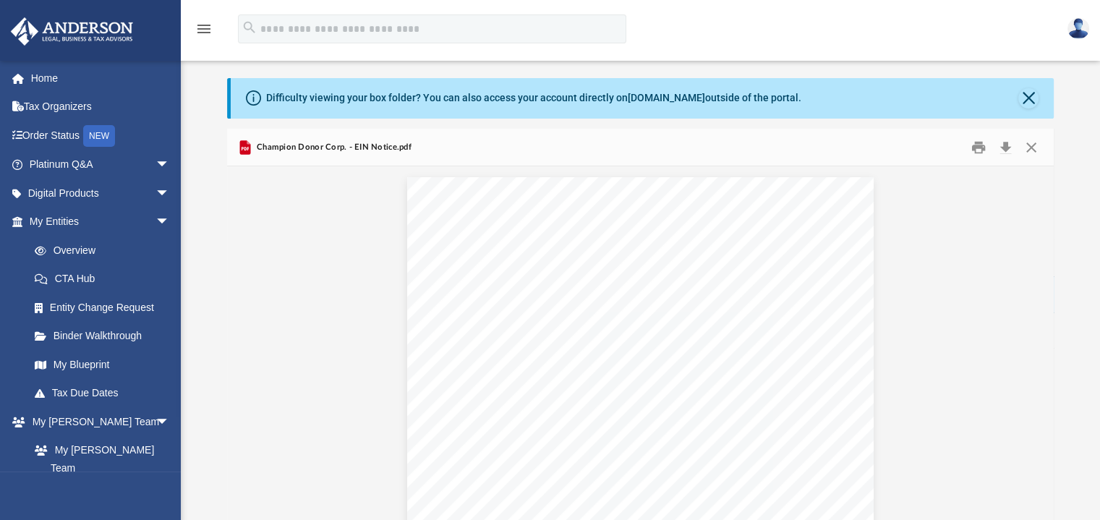
scroll to position [0, 0]
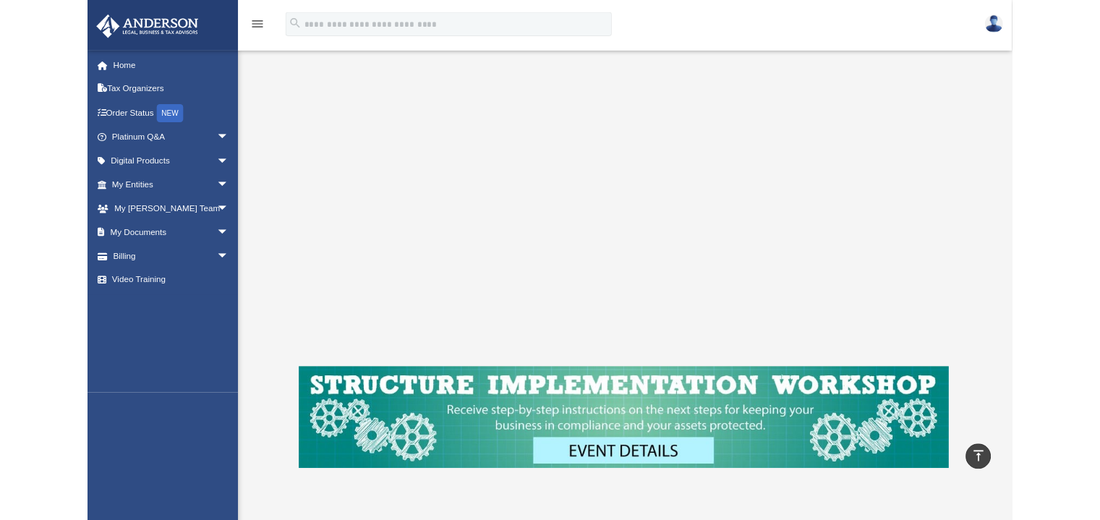
scroll to position [255, 0]
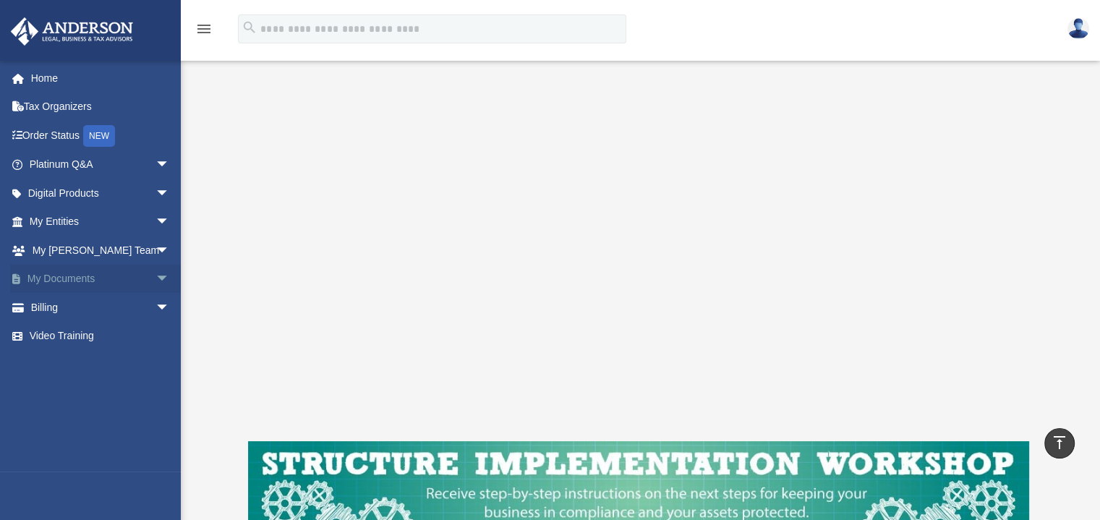
click at [155, 277] on span "arrow_drop_down" at bounding box center [169, 280] width 29 height 30
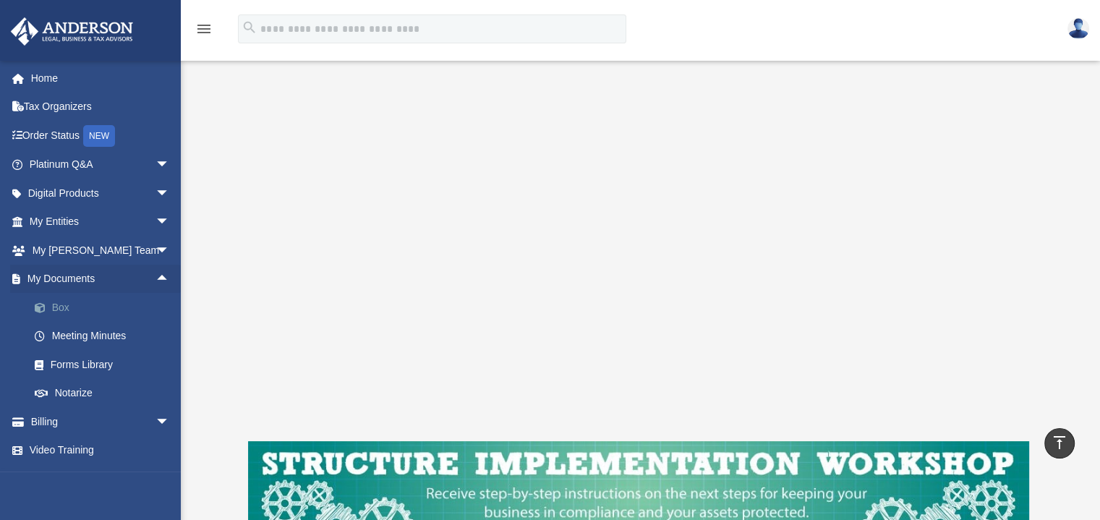
click at [56, 306] on link "Box" at bounding box center [105, 307] width 171 height 29
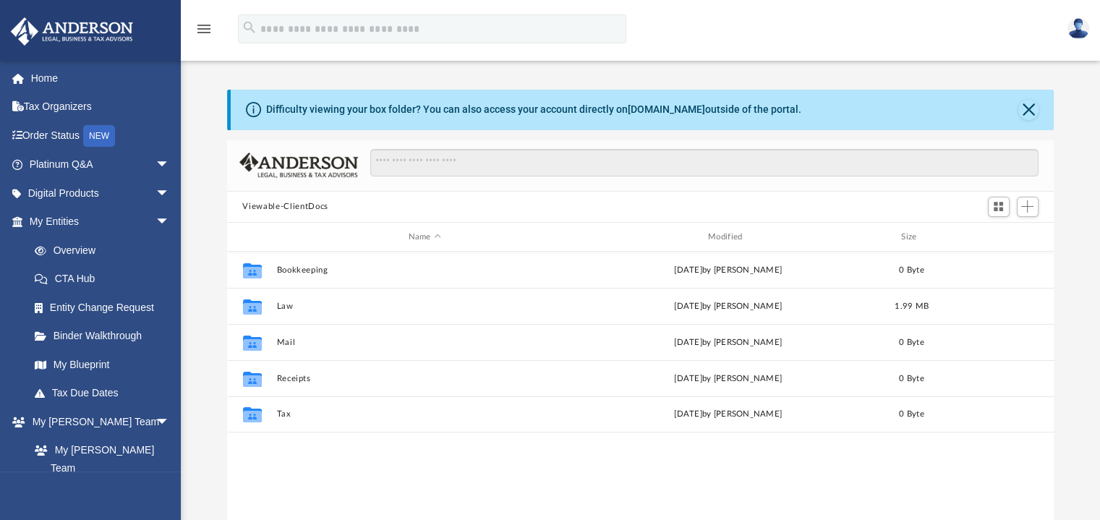
scroll to position [317, 816]
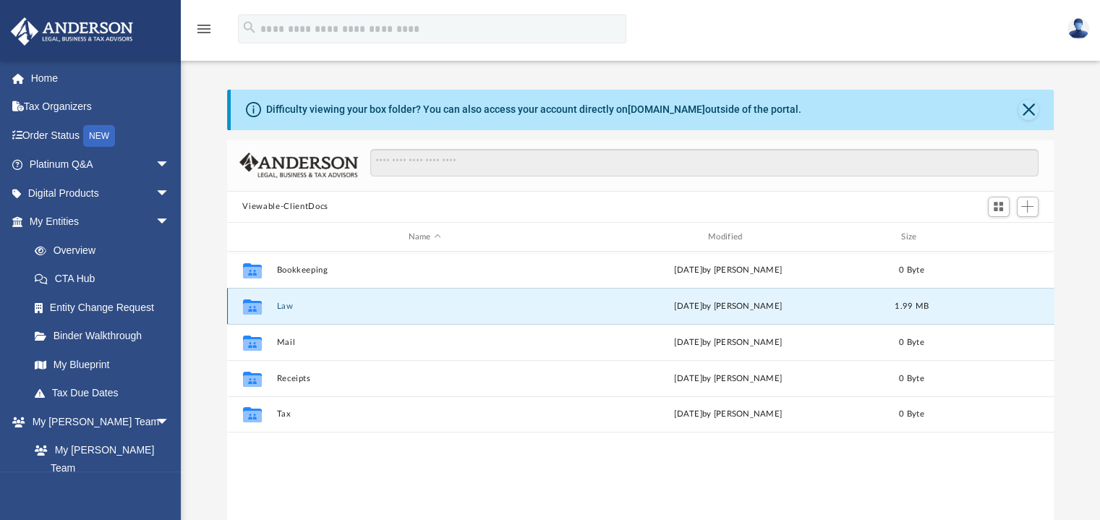
click at [284, 303] on button "Law" at bounding box center [424, 306] width 296 height 9
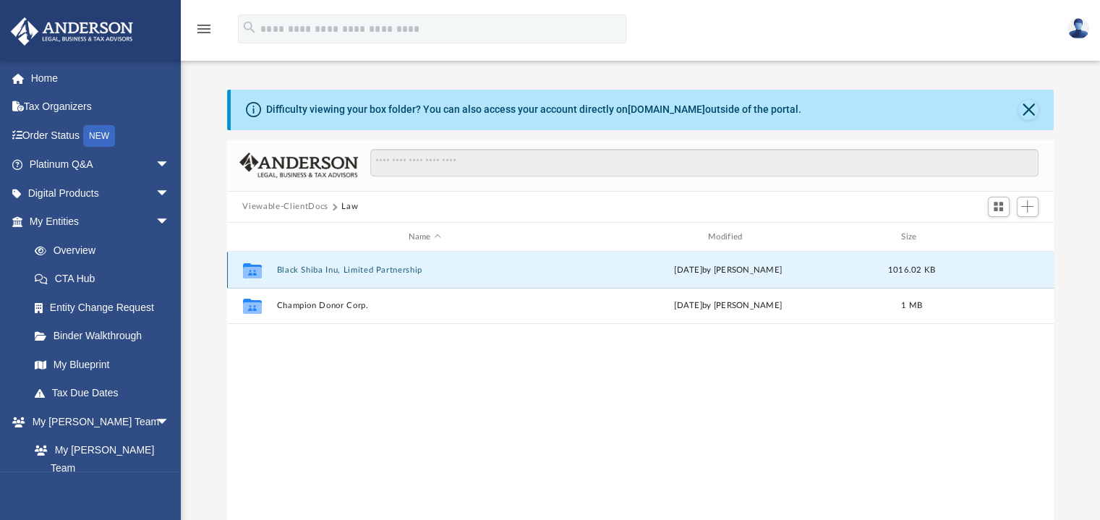
click at [349, 271] on button "Black Shiba Inu, Limited Partnership" at bounding box center [424, 269] width 296 height 9
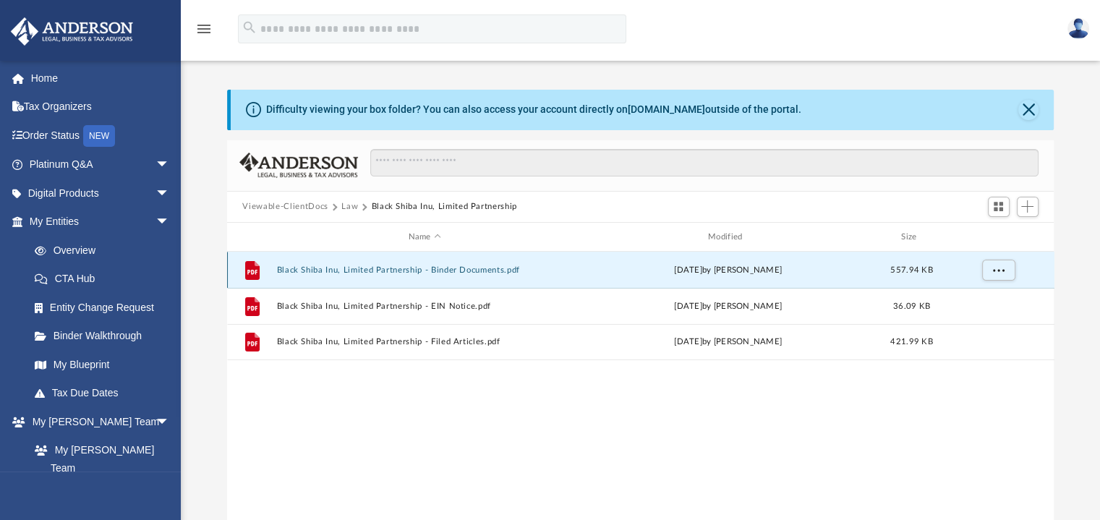
click at [349, 271] on button "Black Shiba Inu, Limited Partnership - Binder Documents.pdf" at bounding box center [424, 269] width 296 height 9
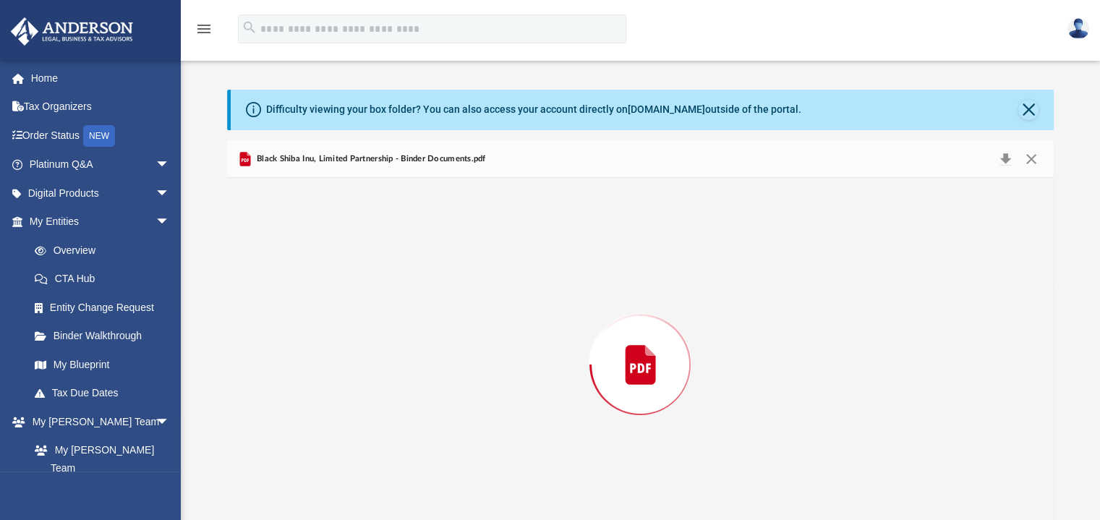
scroll to position [31, 0]
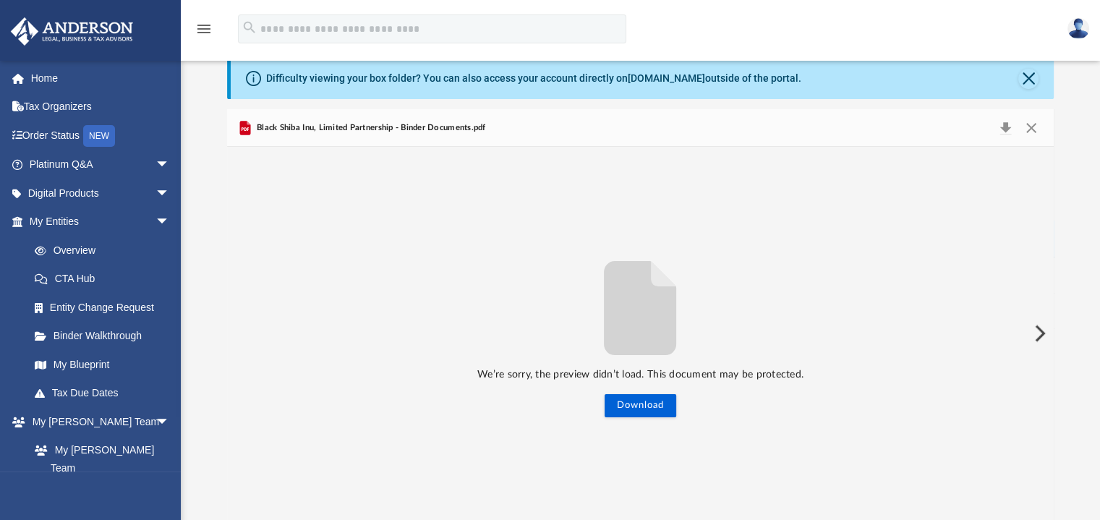
click at [1038, 333] on button "Preview" at bounding box center [1039, 333] width 32 height 40
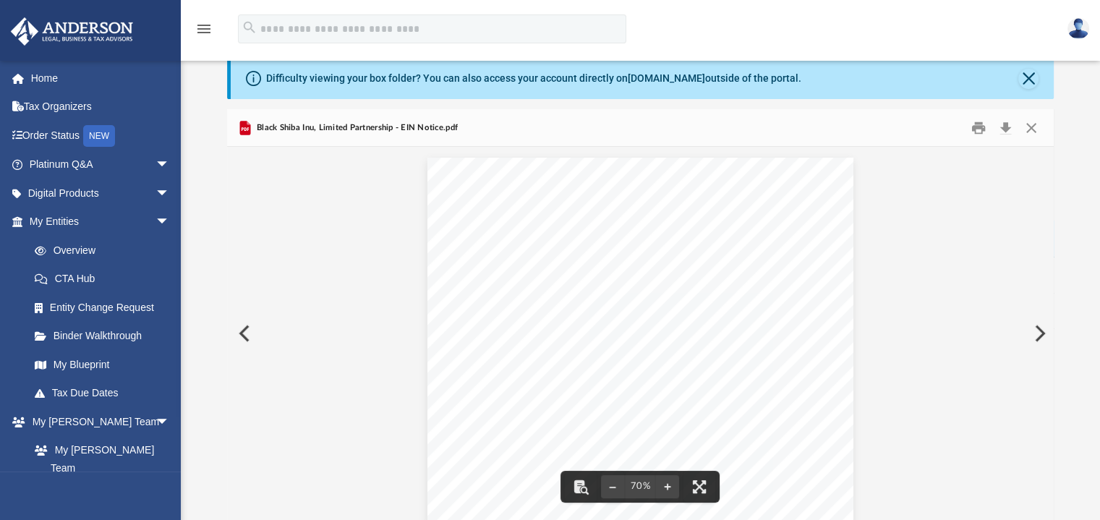
click at [239, 335] on button "Preview" at bounding box center [243, 333] width 32 height 40
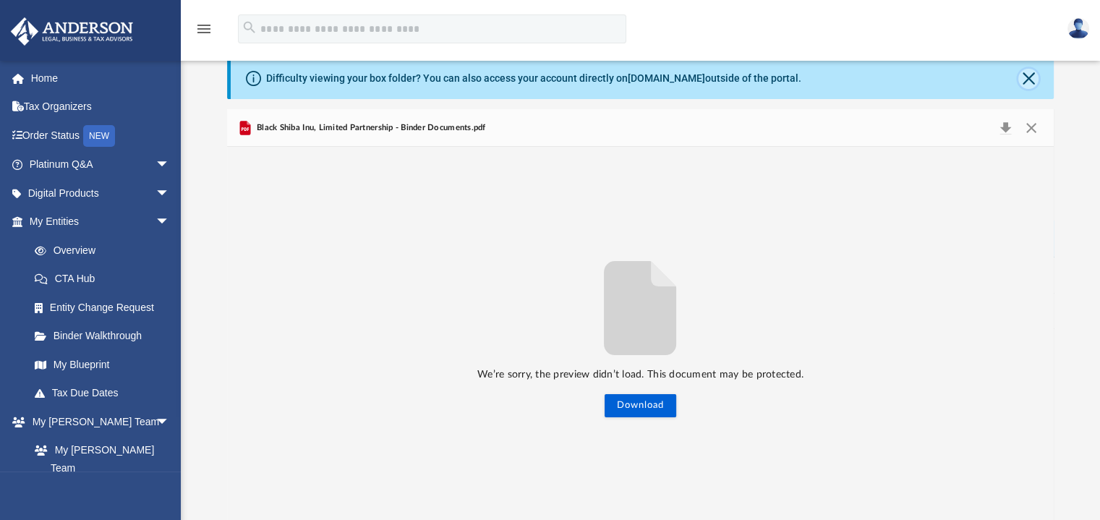
click at [1031, 77] on button "Close" at bounding box center [1028, 79] width 20 height 20
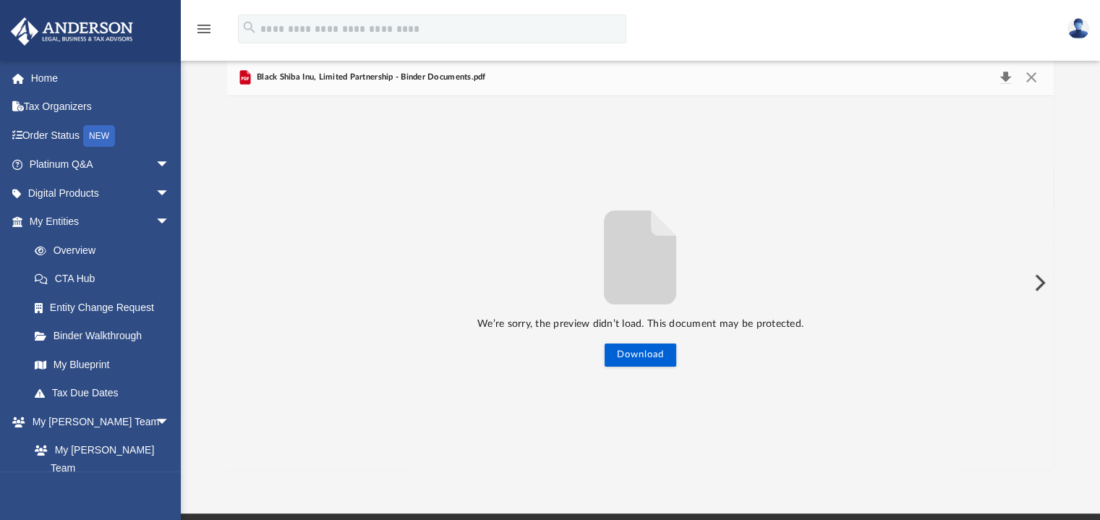
click at [1007, 77] on button "Download" at bounding box center [1006, 77] width 26 height 20
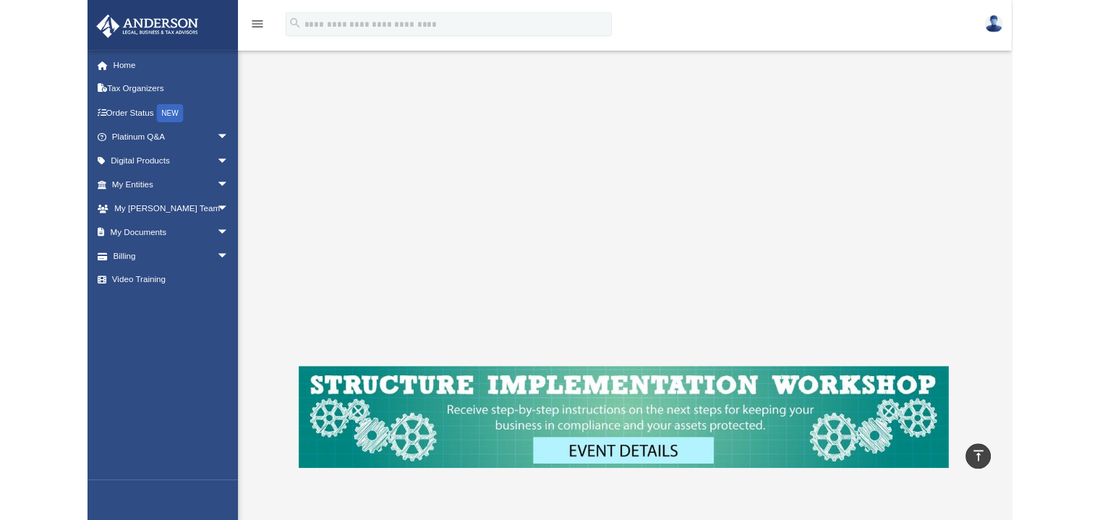
scroll to position [255, 0]
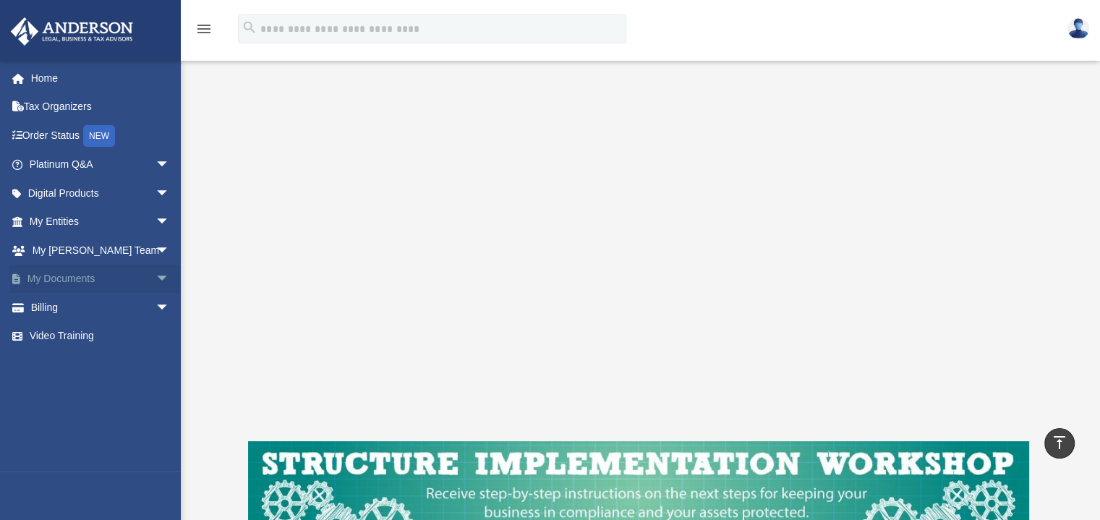
click at [155, 275] on span "arrow_drop_down" at bounding box center [169, 280] width 29 height 30
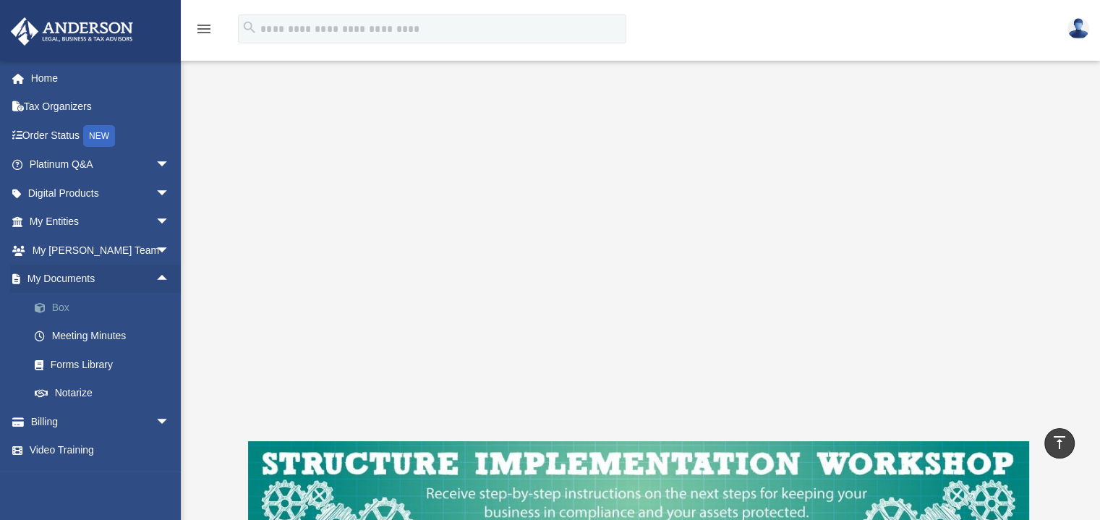
click at [138, 304] on link "Box" at bounding box center [105, 307] width 171 height 29
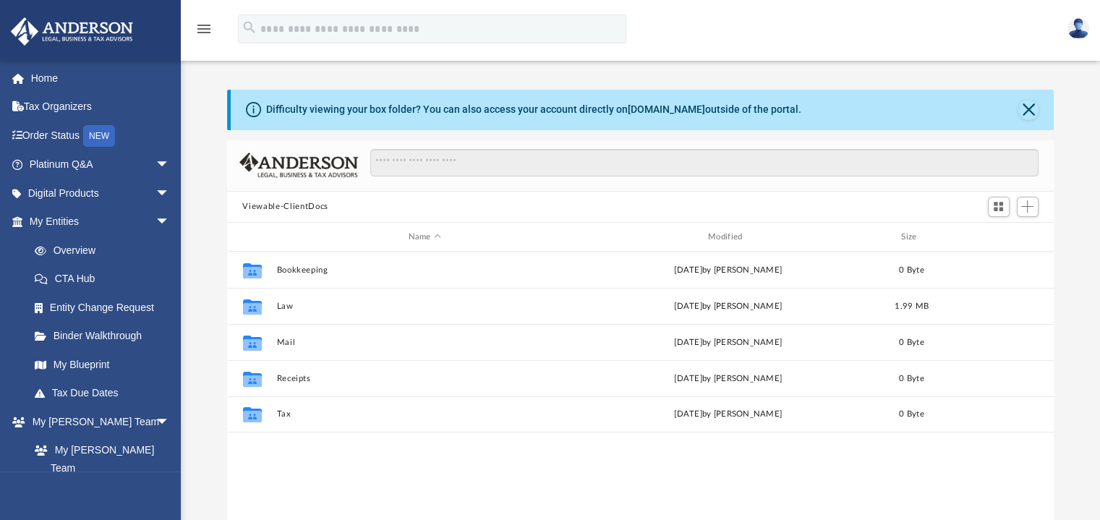
scroll to position [317, 816]
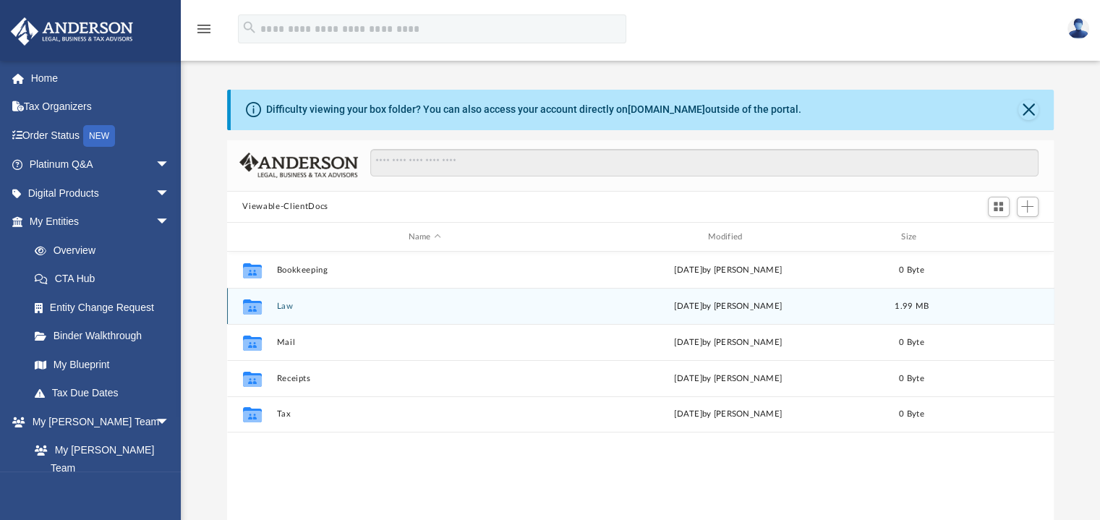
click at [283, 304] on button "Law" at bounding box center [424, 306] width 296 height 9
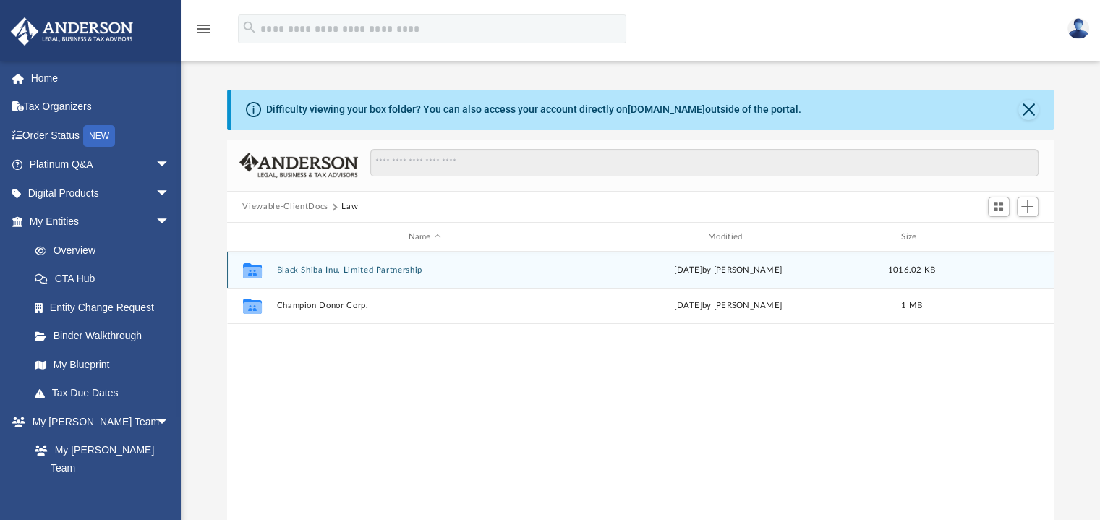
click at [367, 271] on button "Black Shiba Inu, Limited Partnership" at bounding box center [424, 269] width 296 height 9
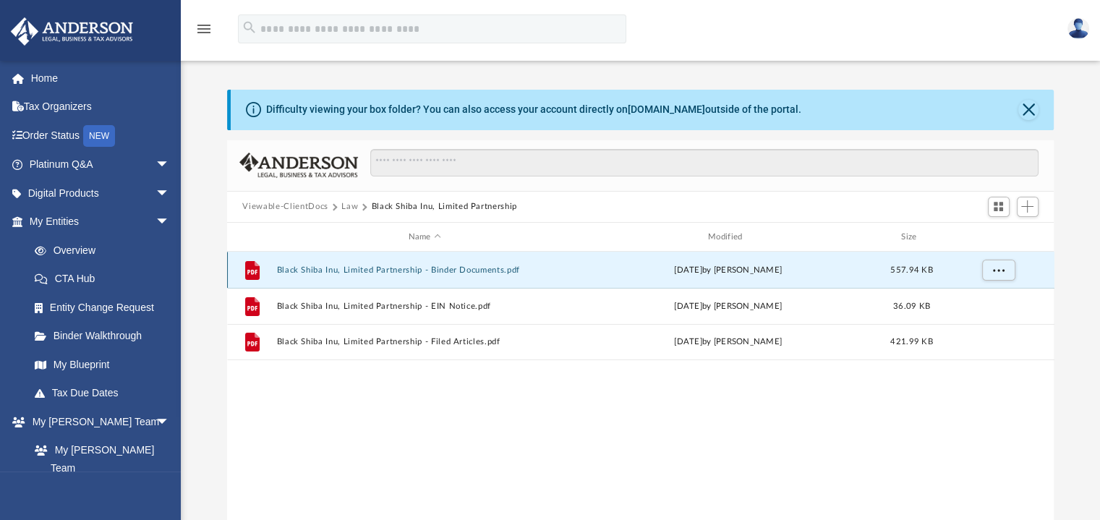
click at [461, 270] on button "Black Shiba Inu, Limited Partnership - Binder Documents.pdf" at bounding box center [424, 269] width 296 height 9
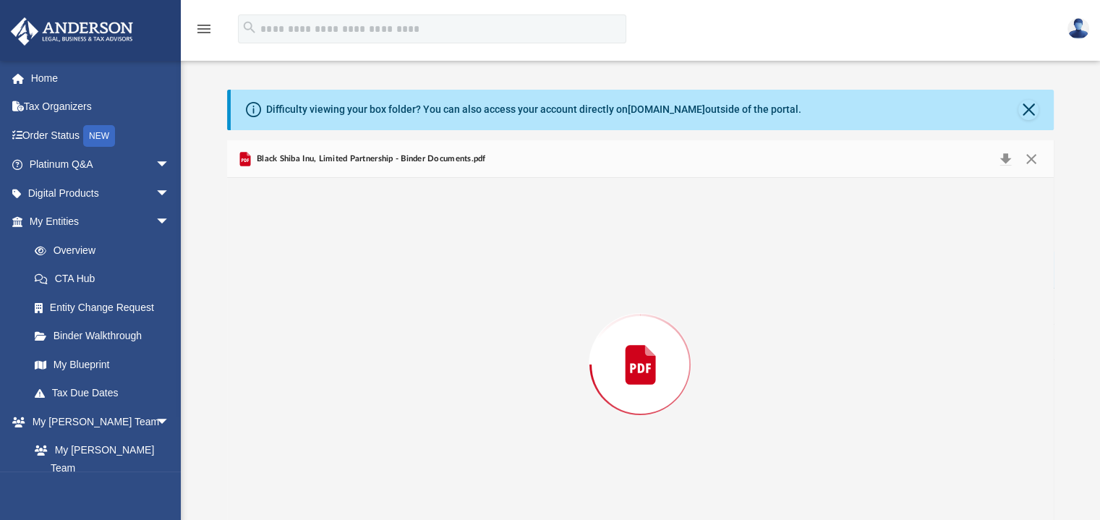
scroll to position [31, 0]
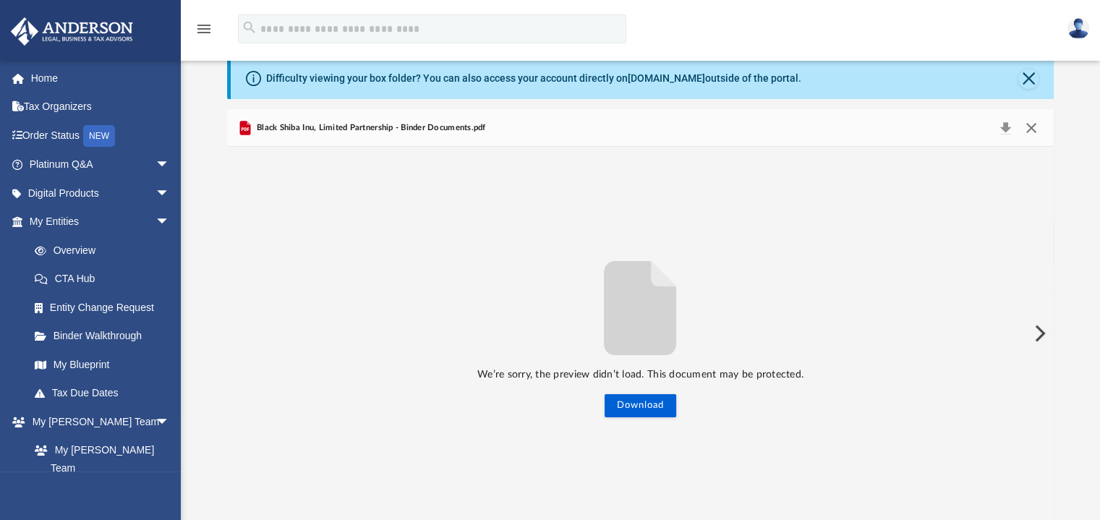
click at [1033, 127] on button "Close" at bounding box center [1031, 128] width 26 height 20
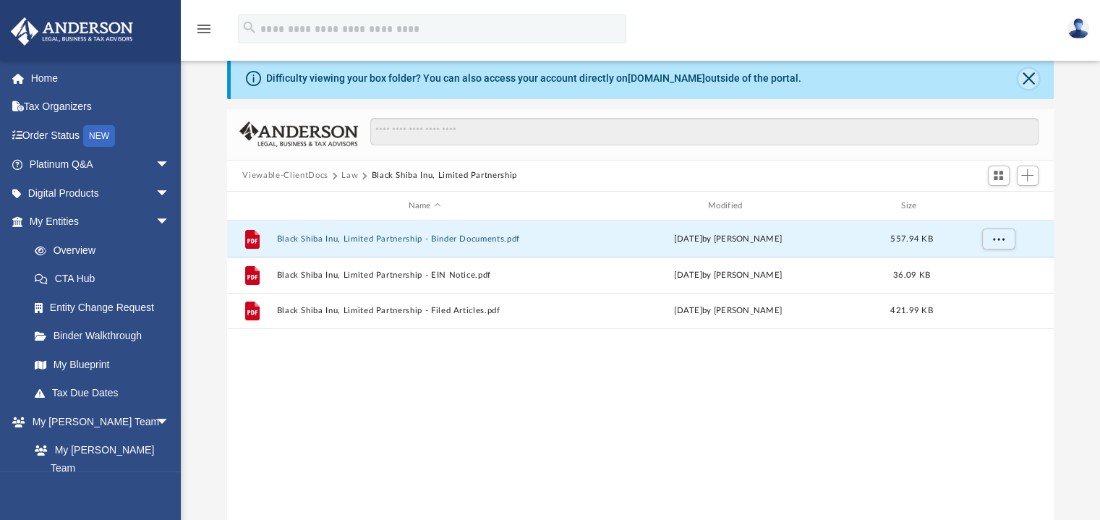
click at [1030, 74] on button "Close" at bounding box center [1028, 79] width 20 height 20
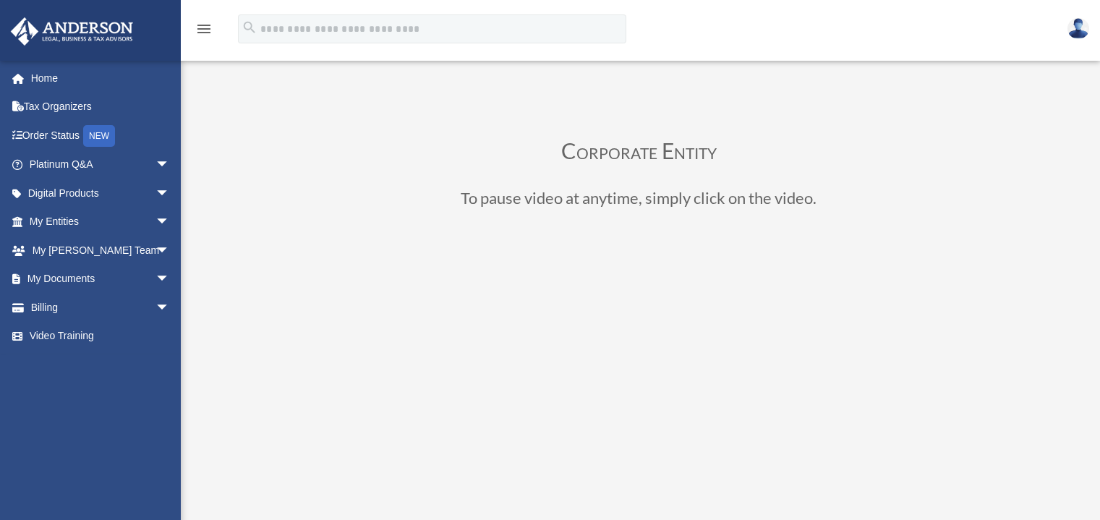
scroll to position [255, 0]
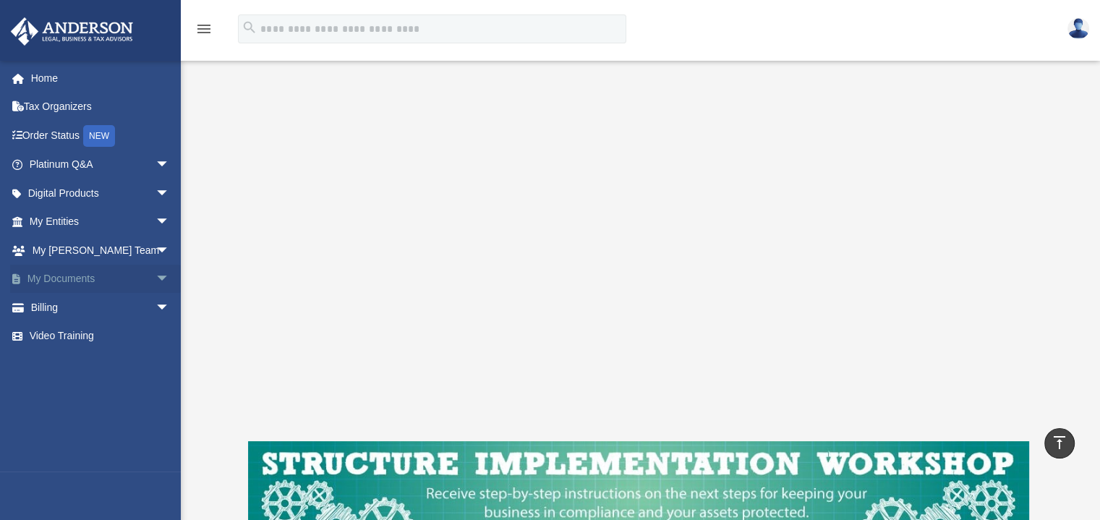
click at [155, 276] on span "arrow_drop_down" at bounding box center [169, 280] width 29 height 30
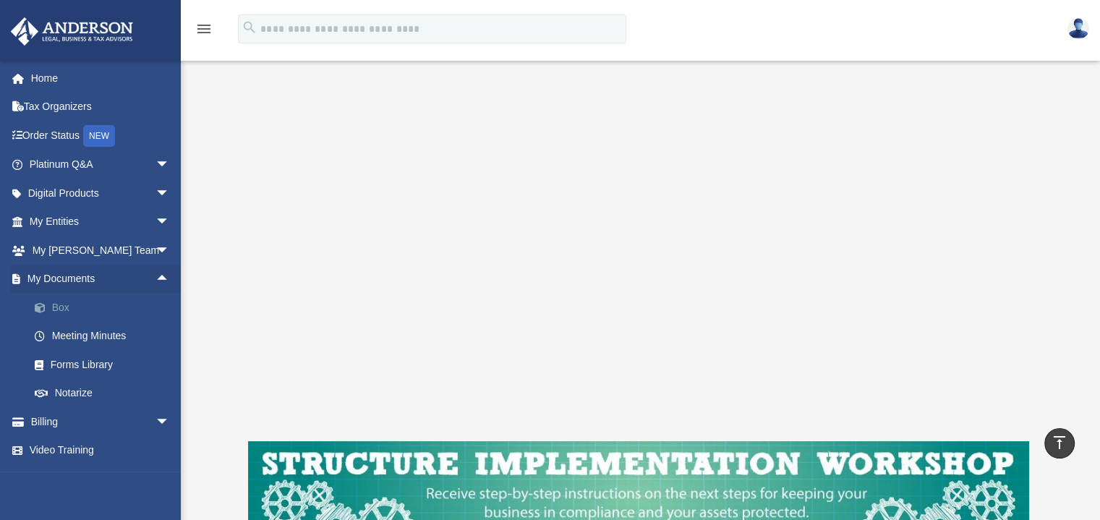
click at [61, 307] on link "Box" at bounding box center [105, 307] width 171 height 29
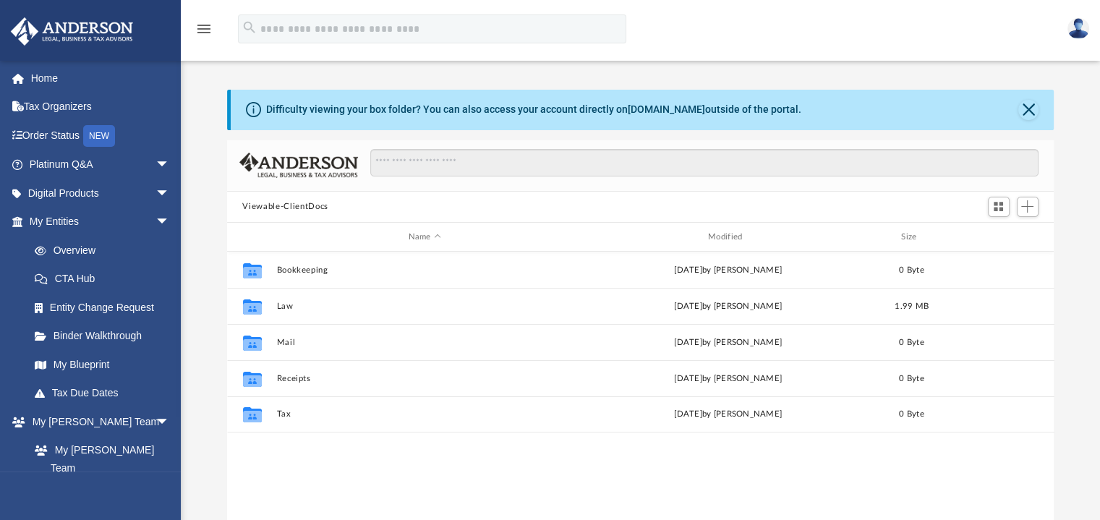
scroll to position [317, 816]
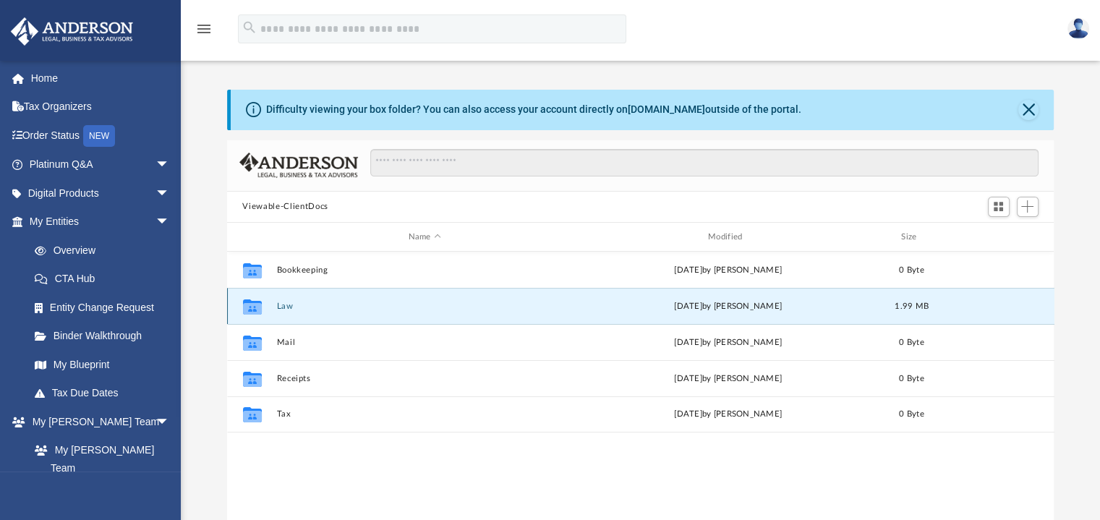
click at [283, 307] on button "Law" at bounding box center [424, 306] width 296 height 9
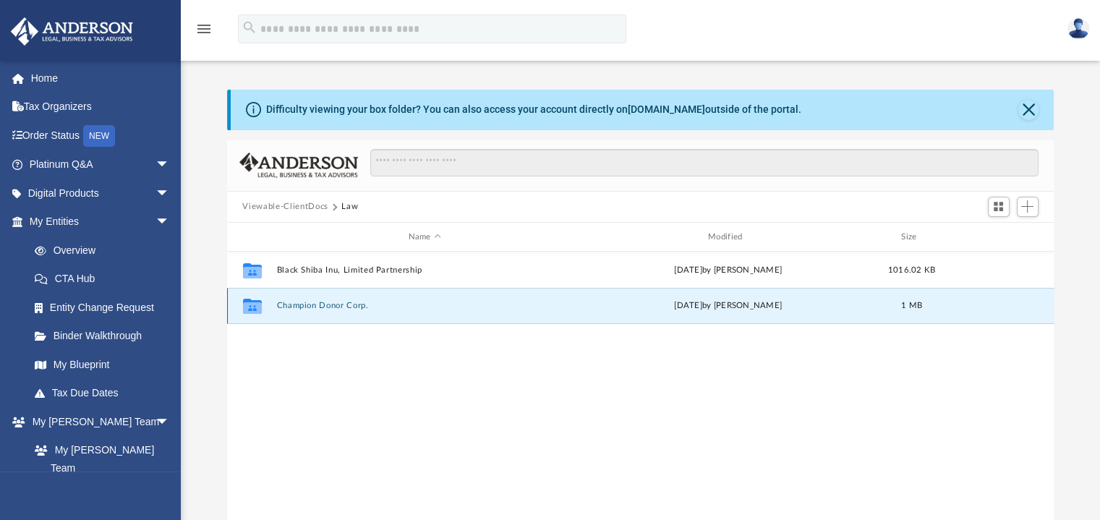
click at [312, 309] on button "Champion Donor Corp." at bounding box center [424, 306] width 296 height 9
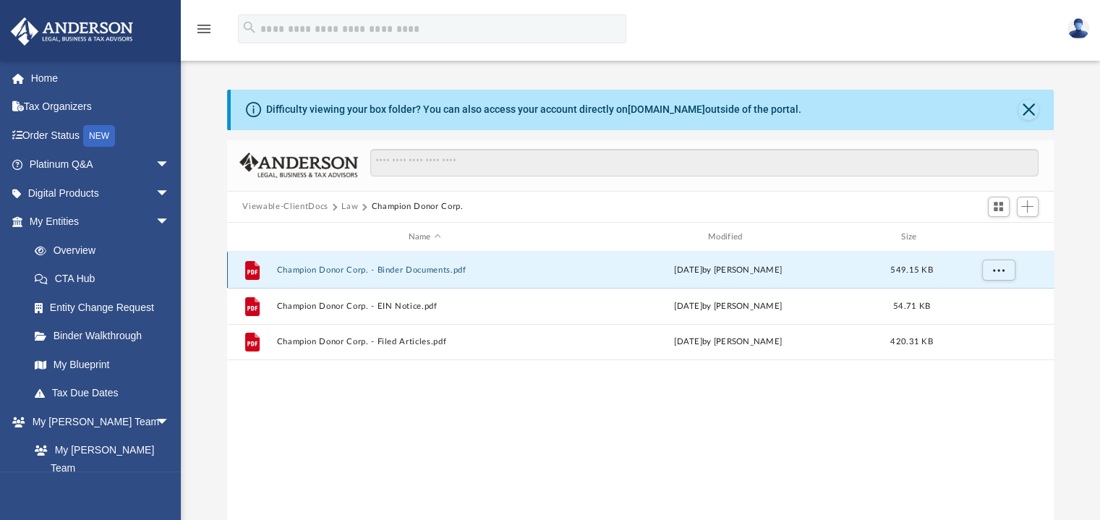
click at [398, 268] on button "Champion Donor Corp. - Binder Documents.pdf" at bounding box center [424, 269] width 296 height 9
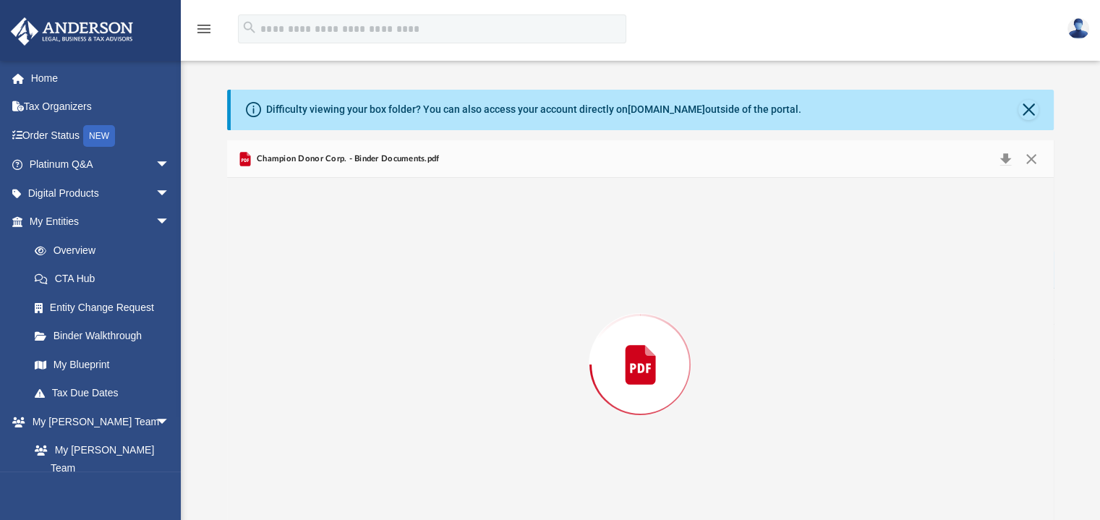
scroll to position [31, 0]
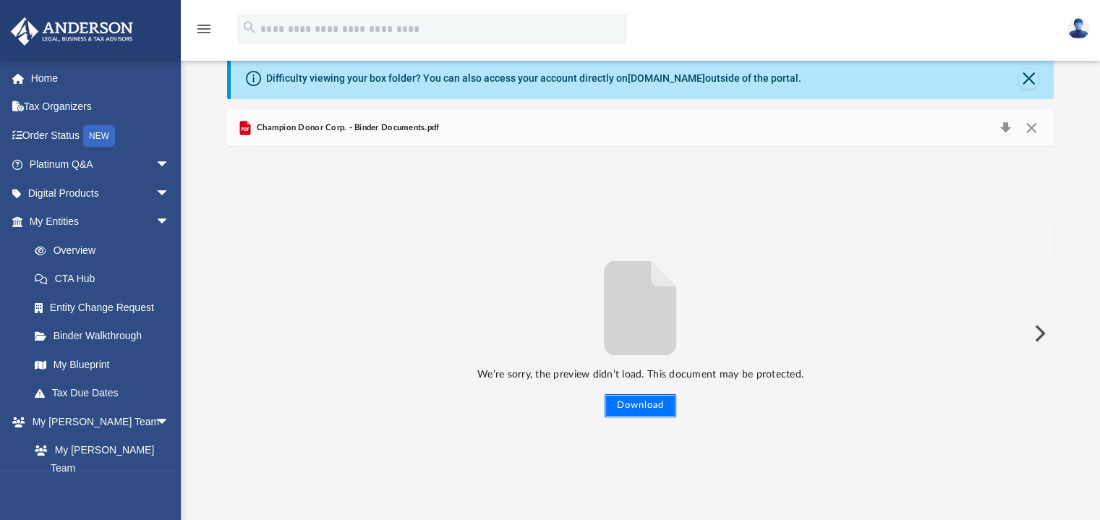
click at [632, 408] on button "Download" at bounding box center [641, 405] width 72 height 23
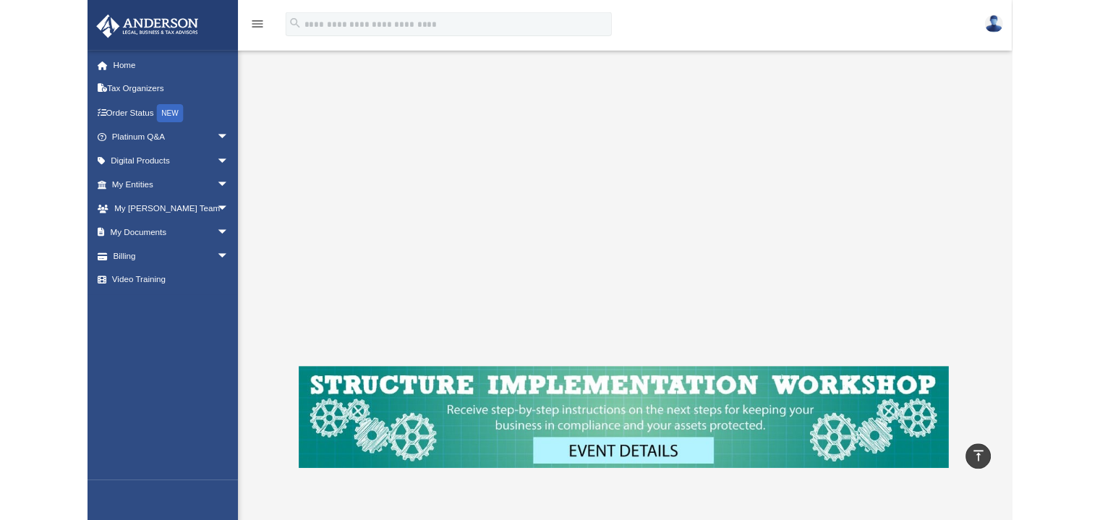
scroll to position [255, 0]
